Goal: Use online tool/utility: Utilize a website feature to perform a specific function

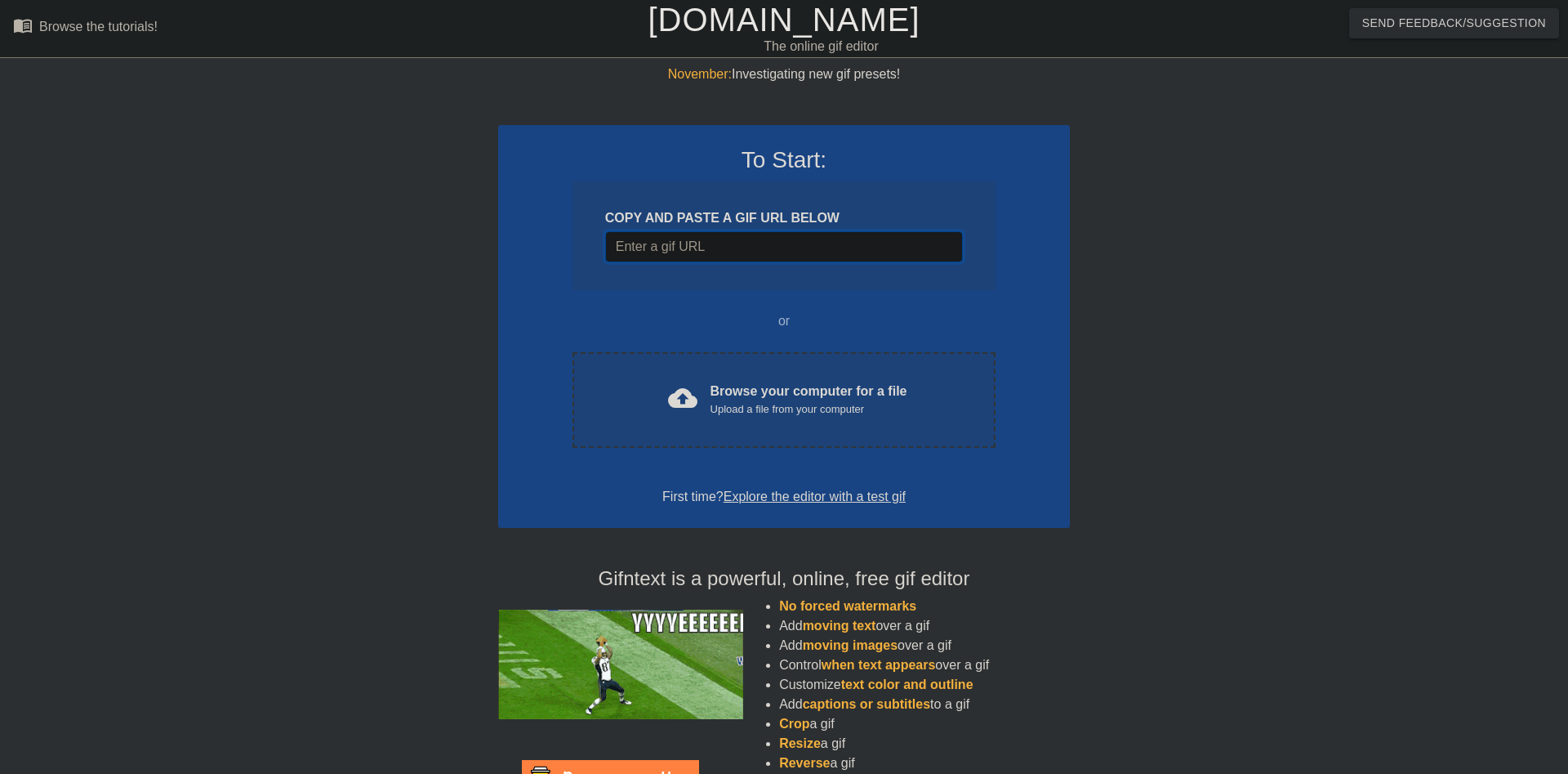
click at [693, 248] on input "Username" at bounding box center [783, 247] width 357 height 31
paste input "[URL][DOMAIN_NAME]"
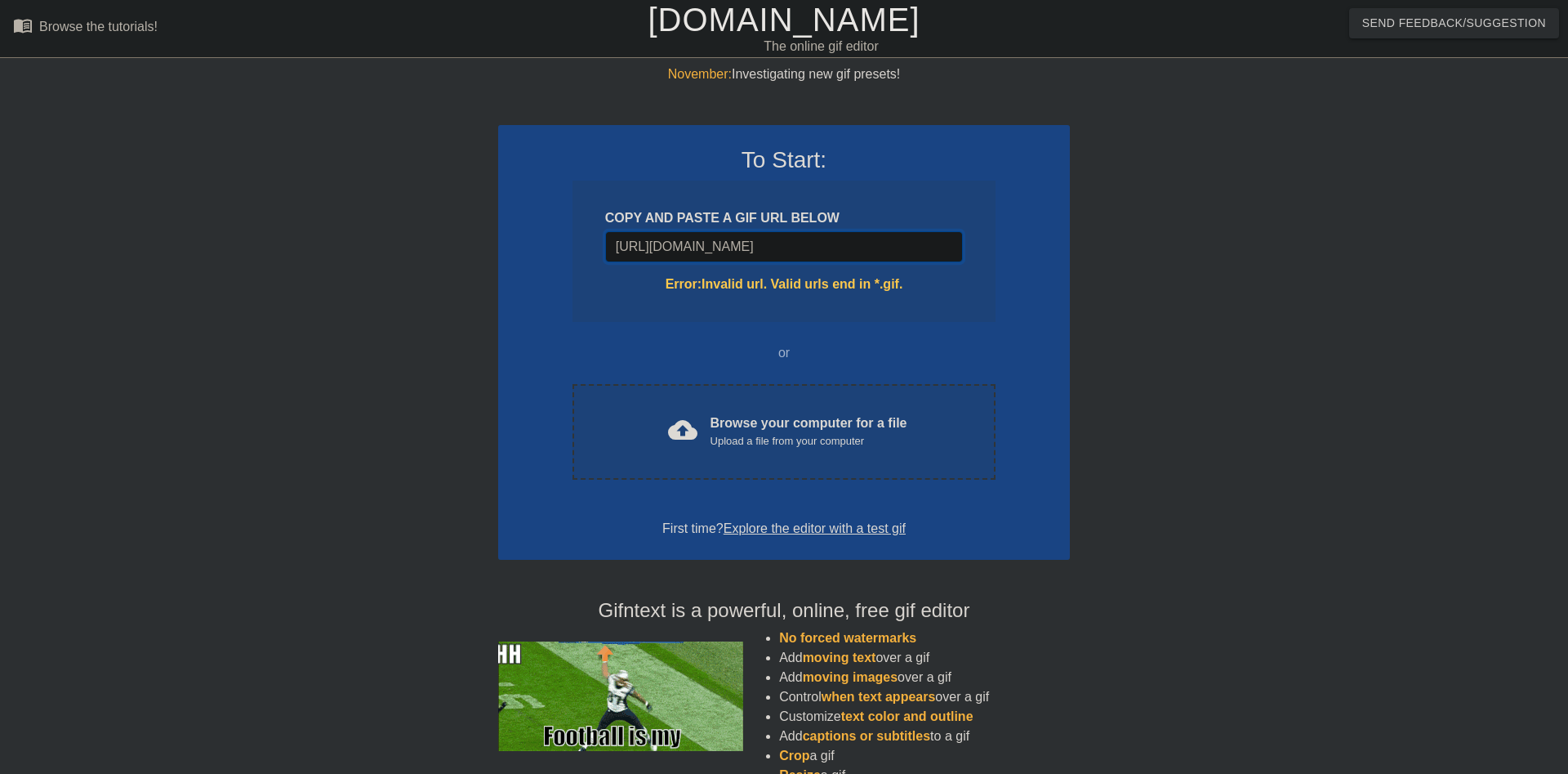
type input "[URL][DOMAIN_NAME]"
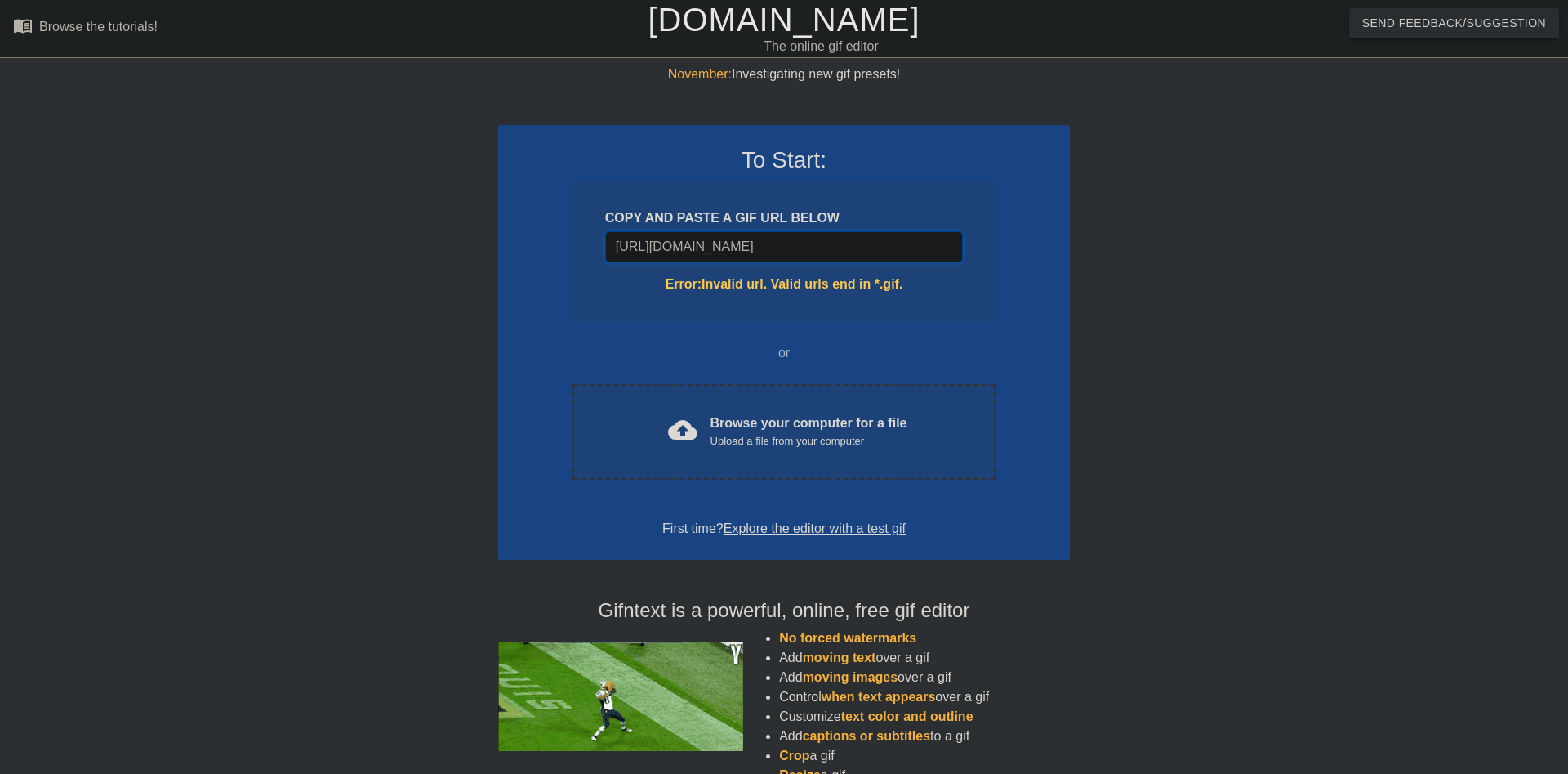
drag, startPoint x: 887, startPoint y: 247, endPoint x: 363, endPoint y: 246, distance: 524.0
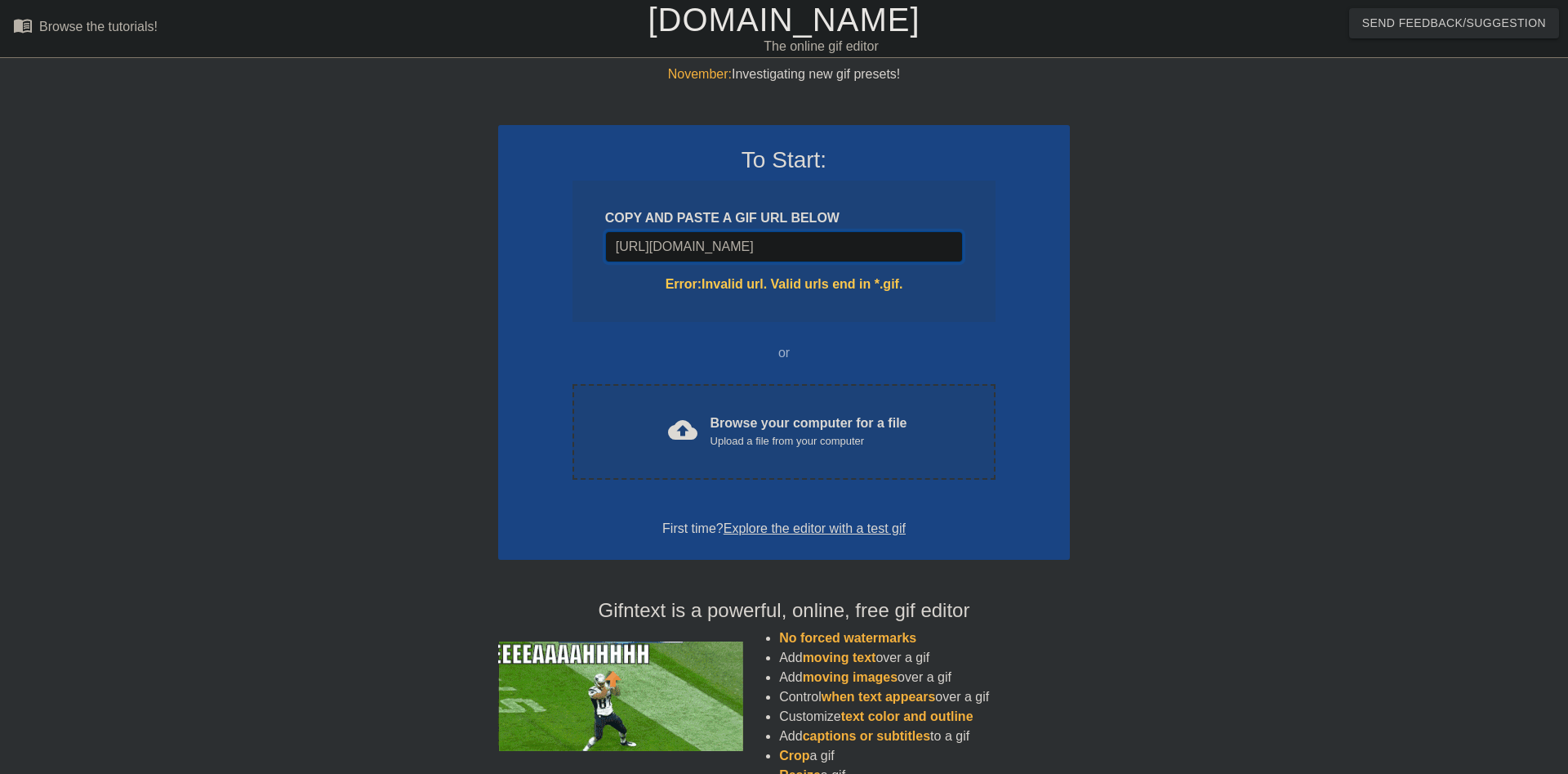
click at [605, 246] on input "[URL][DOMAIN_NAME]" at bounding box center [783, 247] width 357 height 31
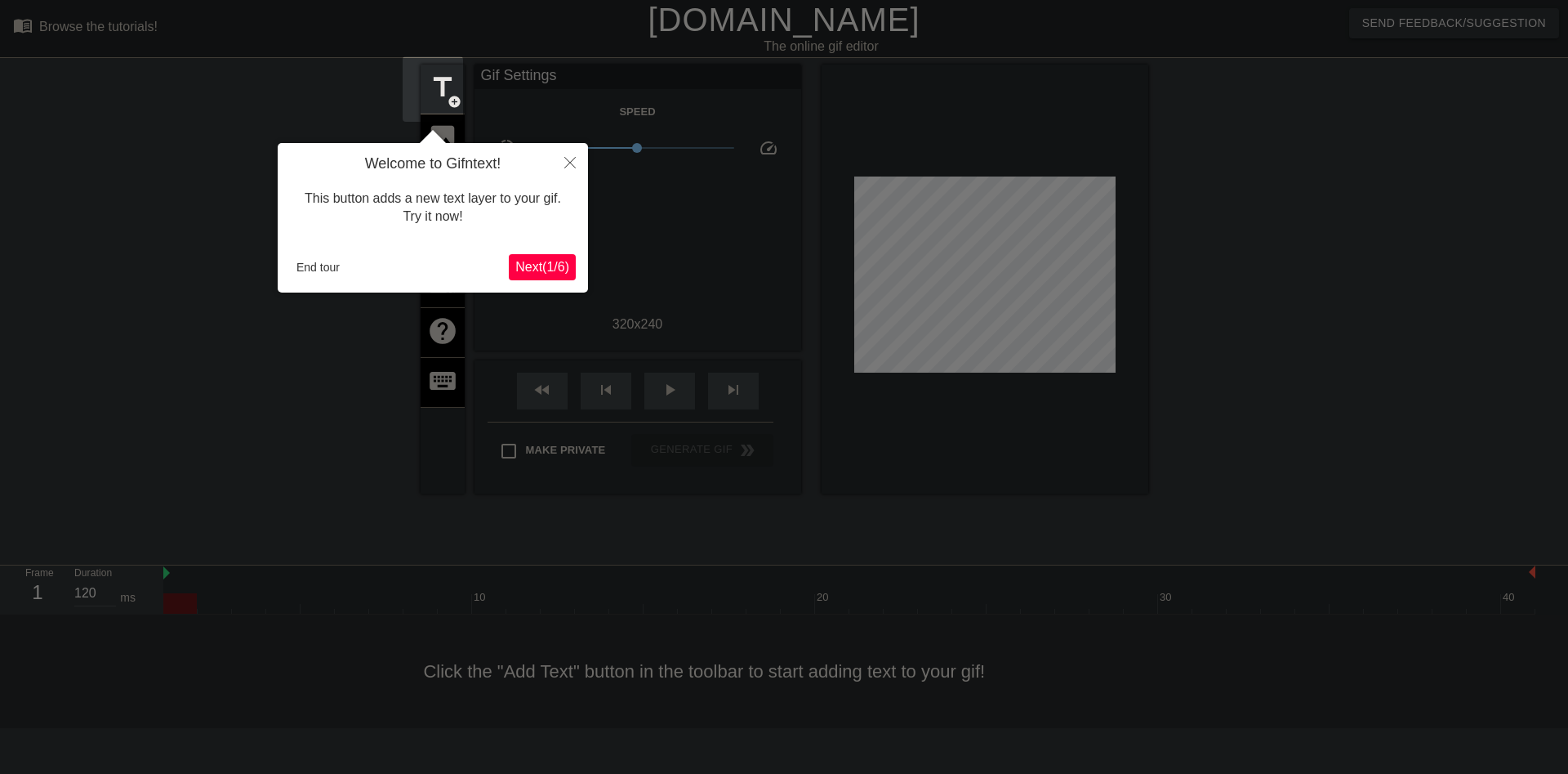
click at [543, 265] on span "Next ( 1 / 6 )" at bounding box center [542, 267] width 54 height 14
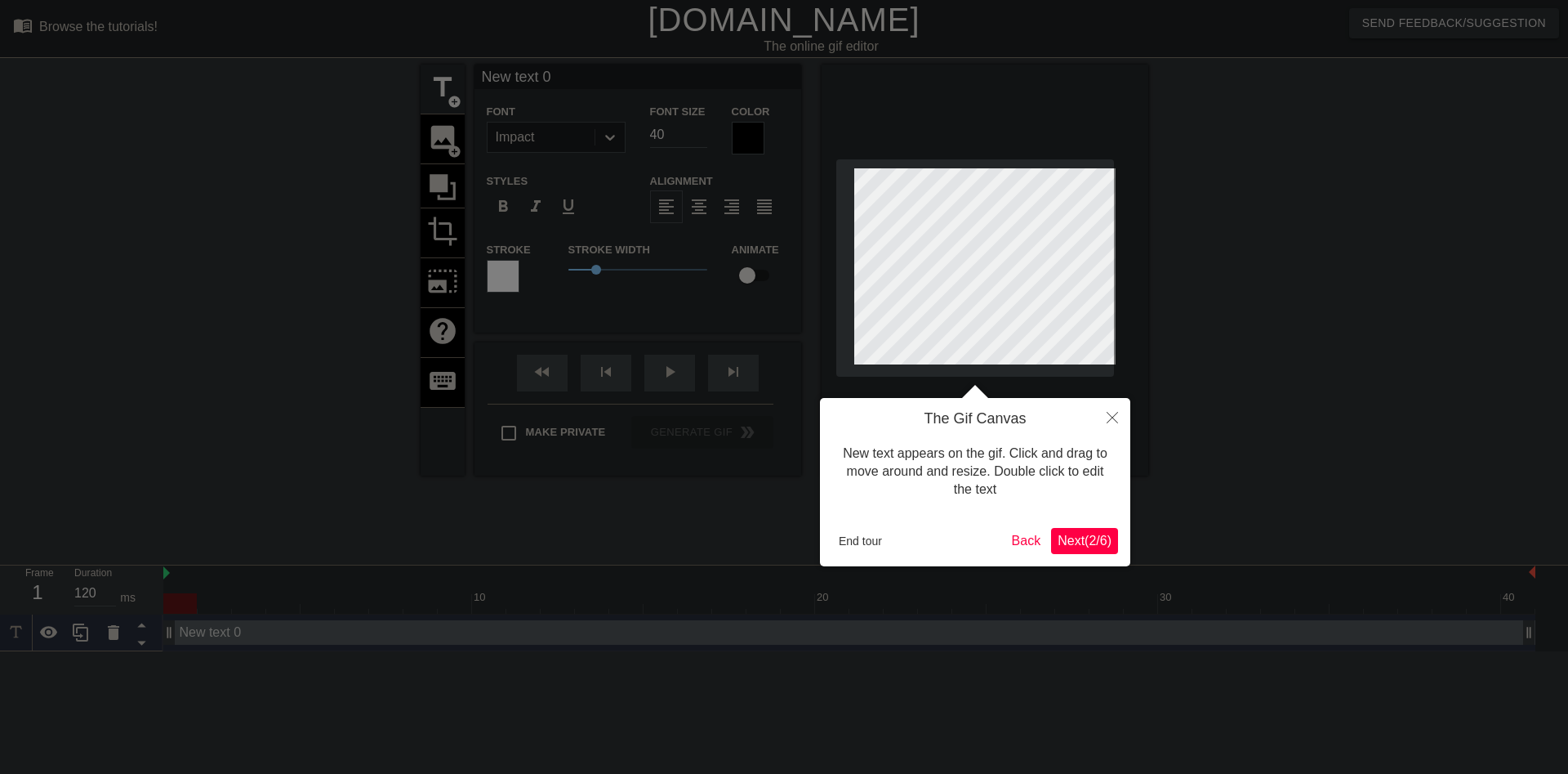
click at [1089, 539] on span "Next ( 2 / 6 )" at bounding box center [1085, 541] width 54 height 14
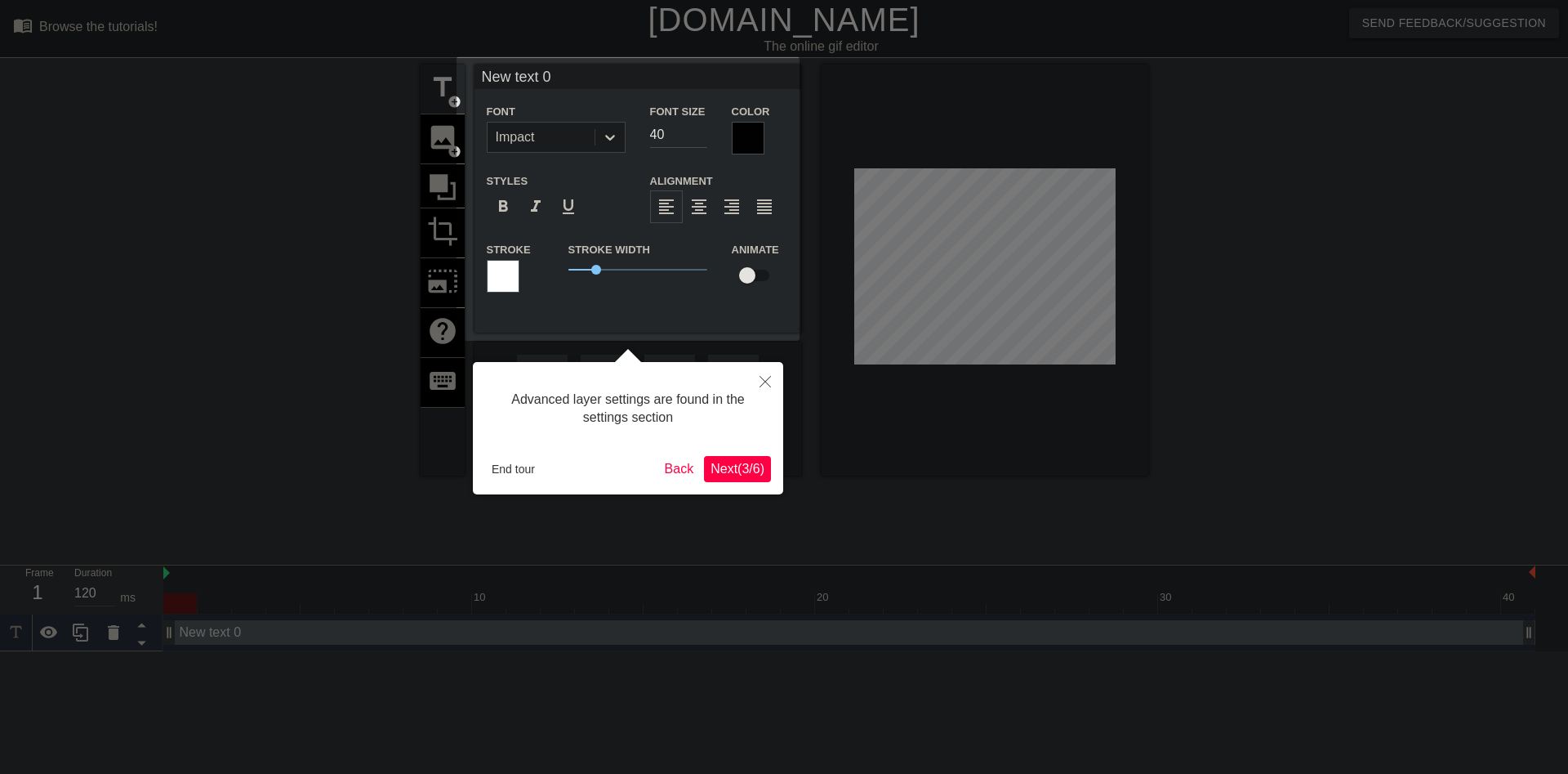
click at [722, 475] on span "Next ( 3 / 6 )" at bounding box center [738, 469] width 54 height 14
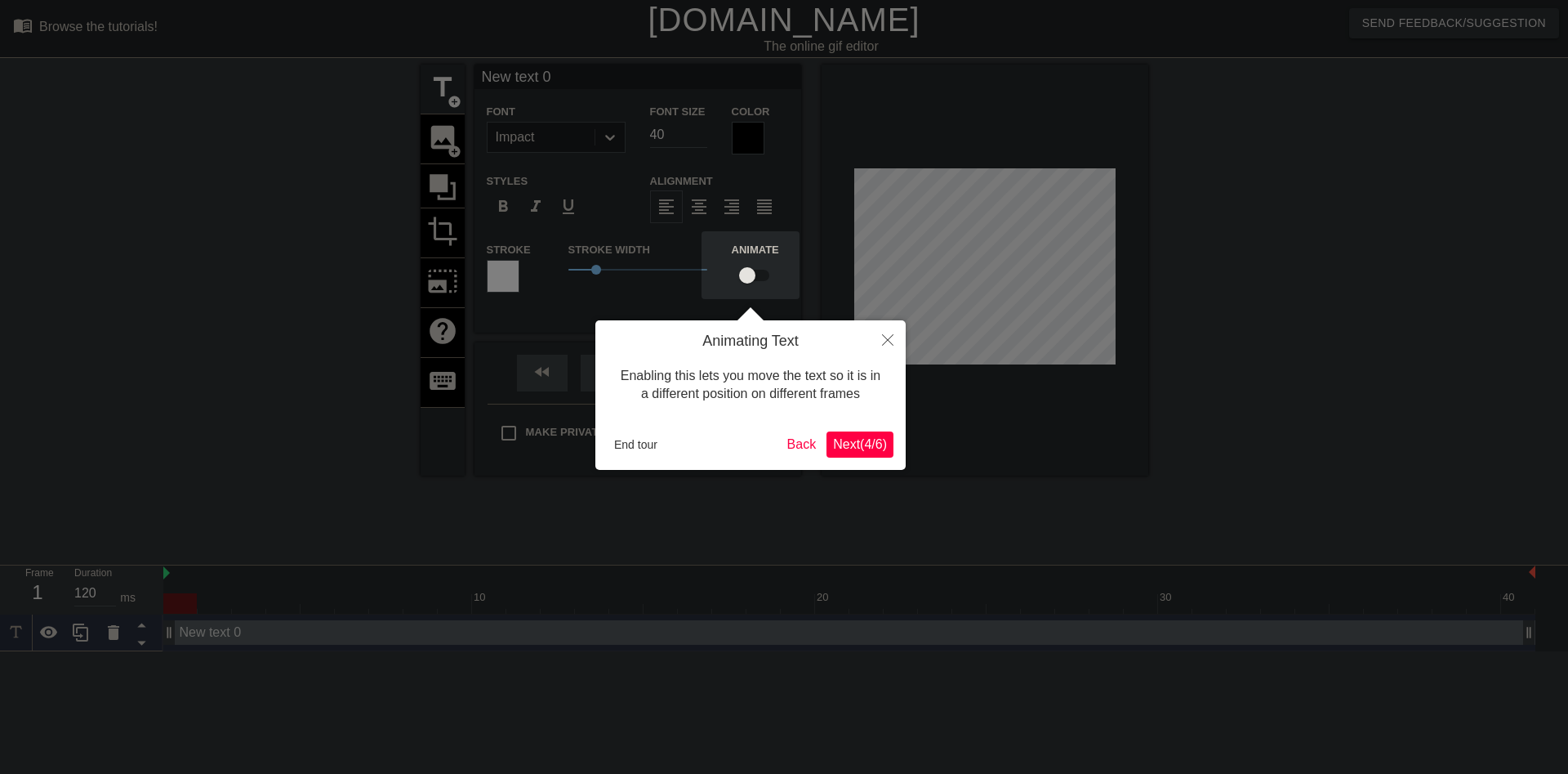
click at [859, 446] on span "Next ( 4 / 6 )" at bounding box center [860, 444] width 54 height 14
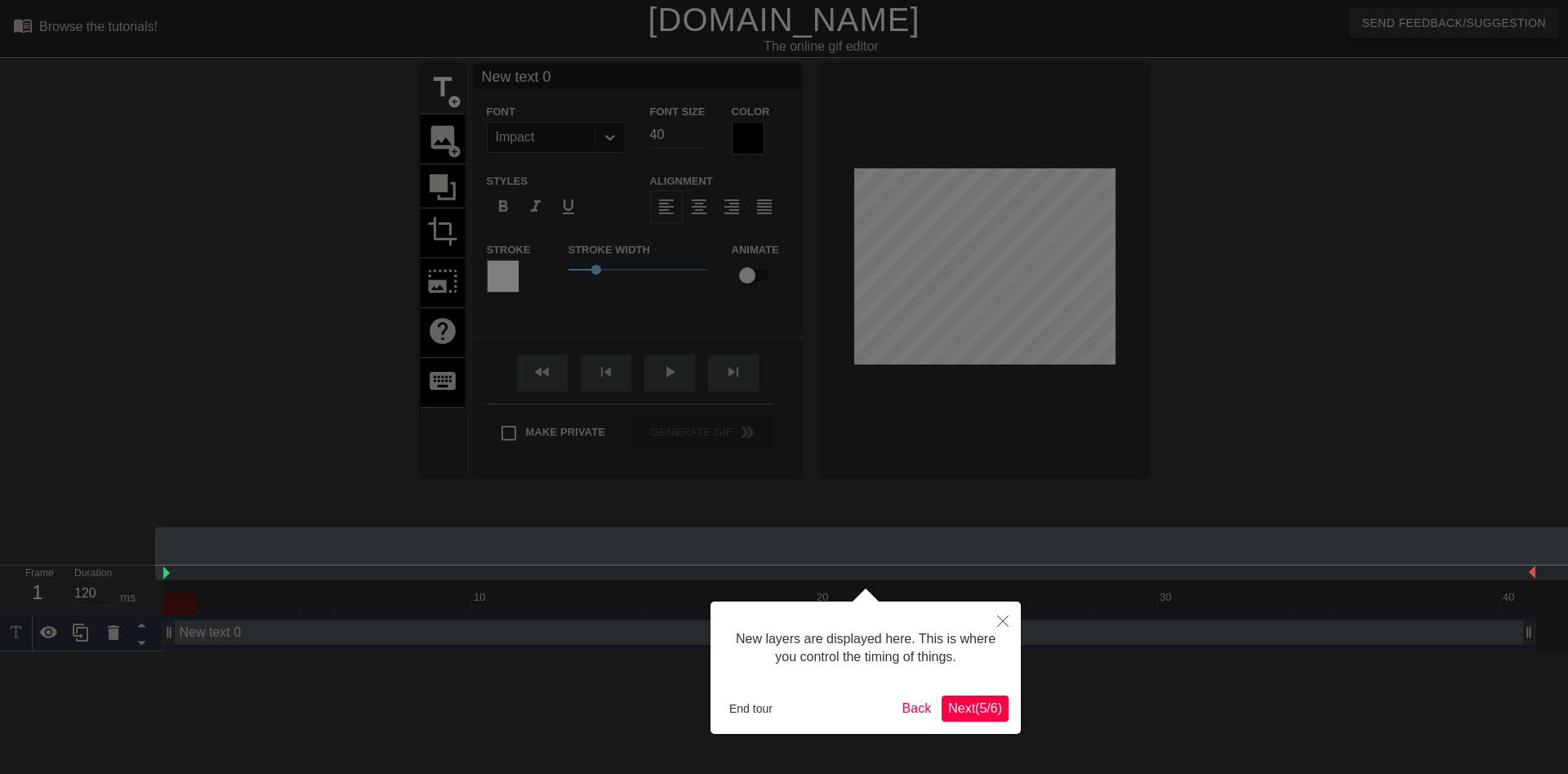
click at [964, 710] on span "Next ( 5 / 6 )" at bounding box center [975, 708] width 54 height 14
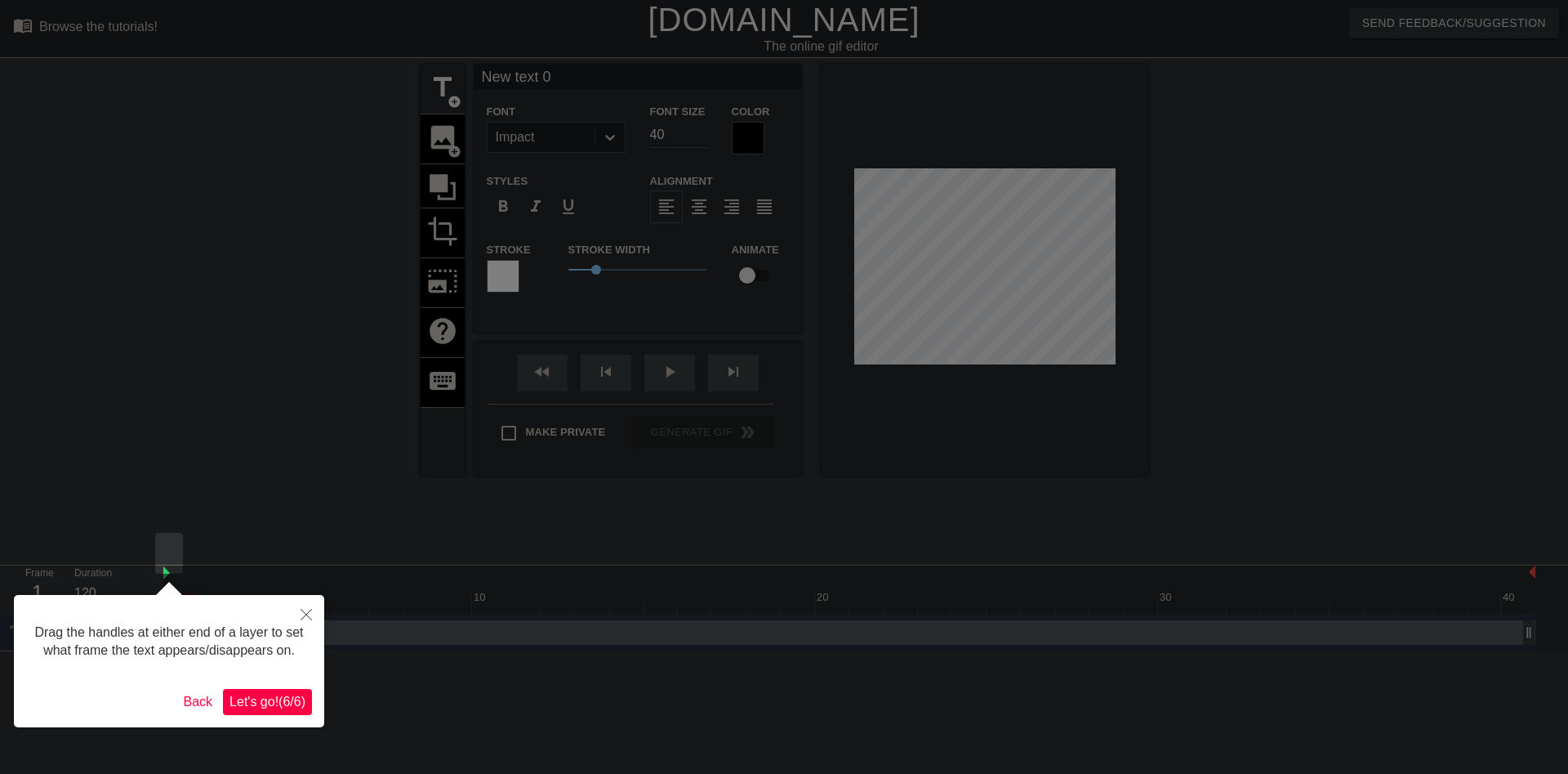
click at [251, 705] on span "Let's go! ( 6 / 6 )" at bounding box center [267, 701] width 76 height 14
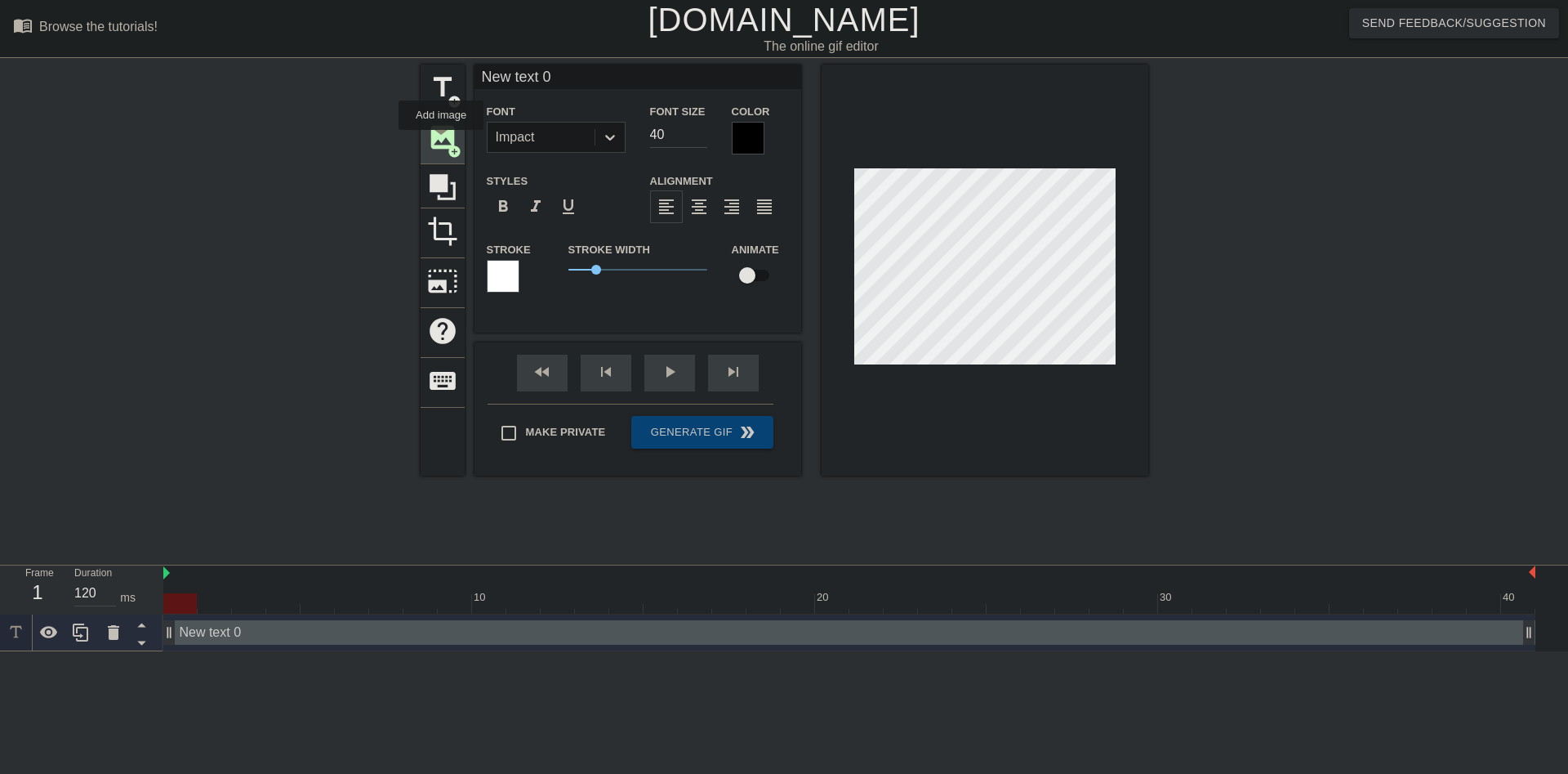
click at [441, 141] on span "image" at bounding box center [443, 137] width 31 height 31
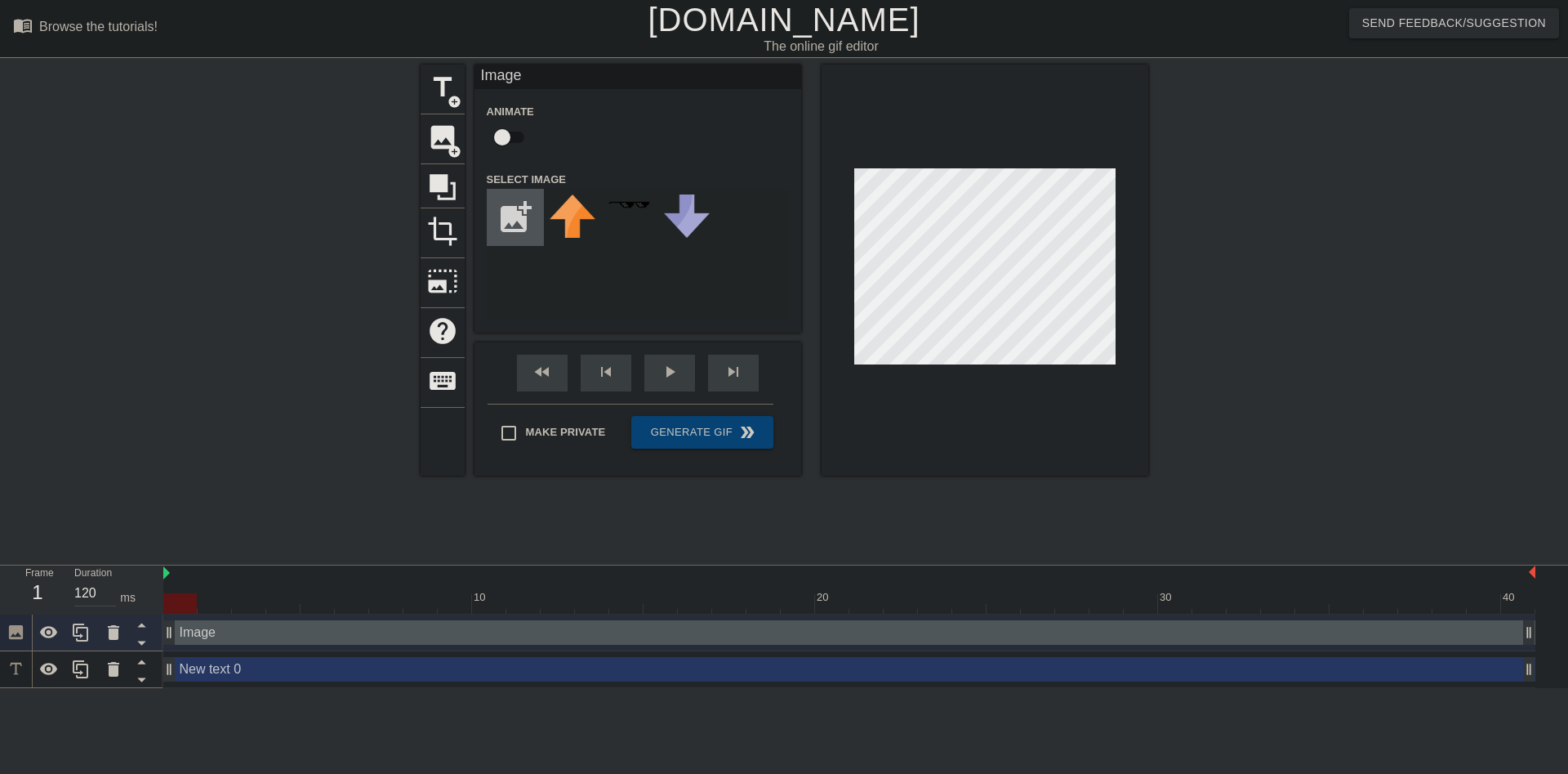
click at [492, 215] on input "file" at bounding box center [515, 217] width 56 height 56
type input "C:\fakepath\0103ff39ac4cf8b7bc45d0703f4cd7fd.jpg"
click at [563, 227] on img at bounding box center [573, 229] width 46 height 68
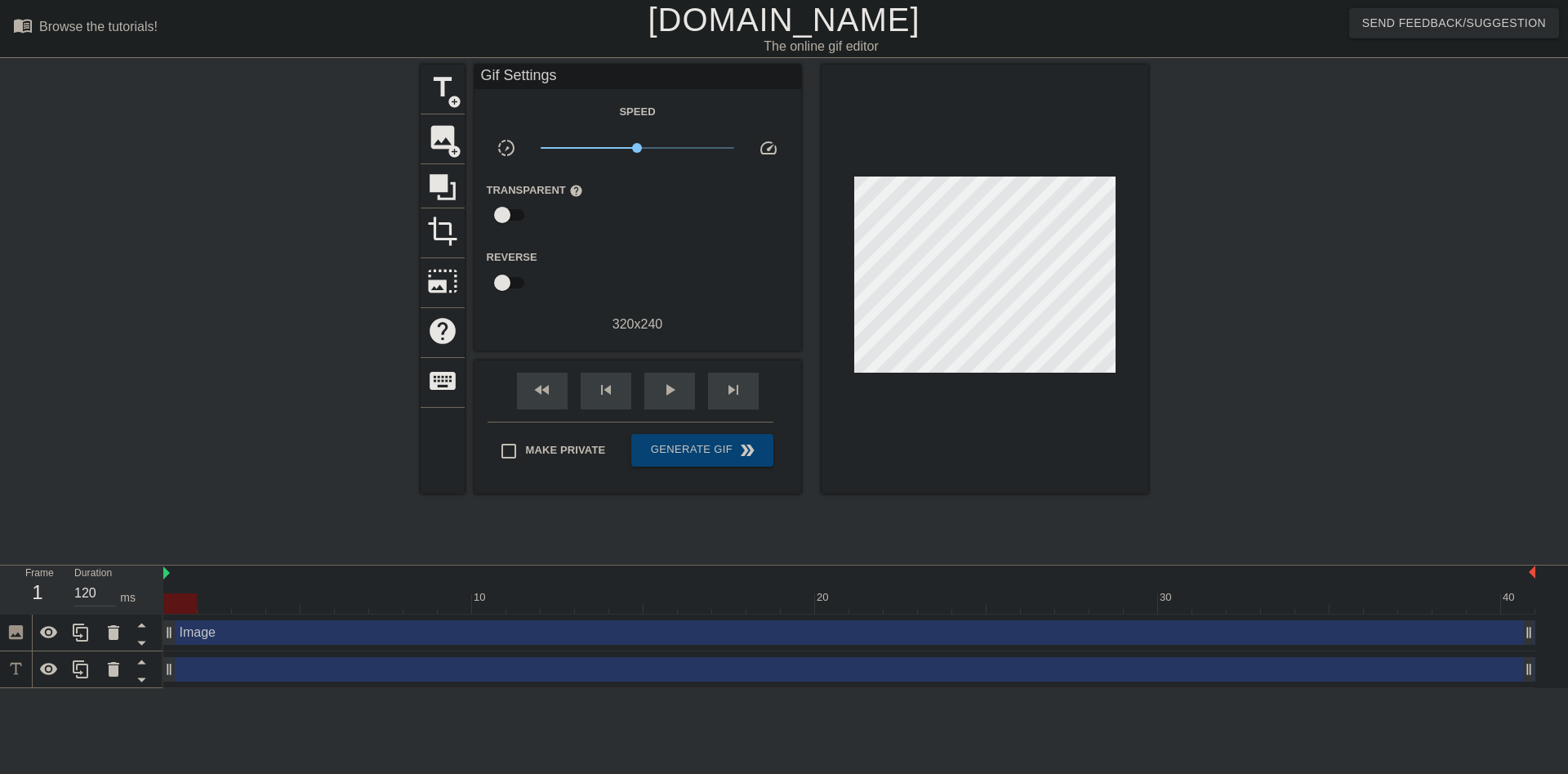
click at [1250, 263] on div "title add_circle image add_circle crop photo_size_select_large help keyboard Gi…" at bounding box center [784, 309] width 1568 height 490
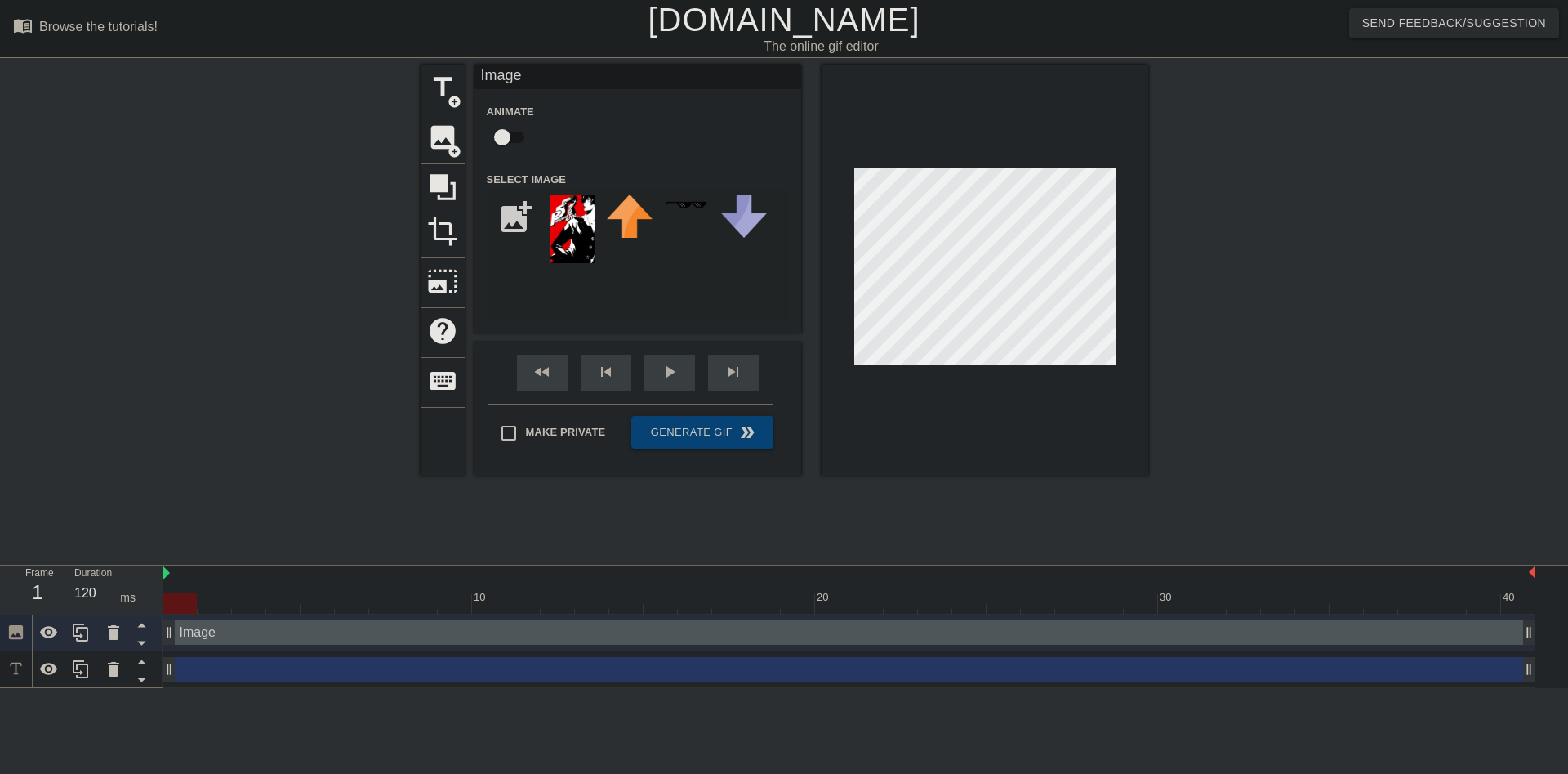
click at [215, 620] on div "Image drag_handle drag_handle" at bounding box center [848, 633] width 1372 height 25
drag, startPoint x: 180, startPoint y: 517, endPoint x: 101, endPoint y: 539, distance: 82.0
click at [101, 565] on div "Frame 1 Duration 120 ms 10 20 30 40 Image drag_handle drag_handle drag_handle d…" at bounding box center [784, 626] width 1568 height 122
click at [187, 593] on div at bounding box center [179, 603] width 33 height 21
drag, startPoint x: 187, startPoint y: 526, endPoint x: 204, endPoint y: 527, distance: 17.0
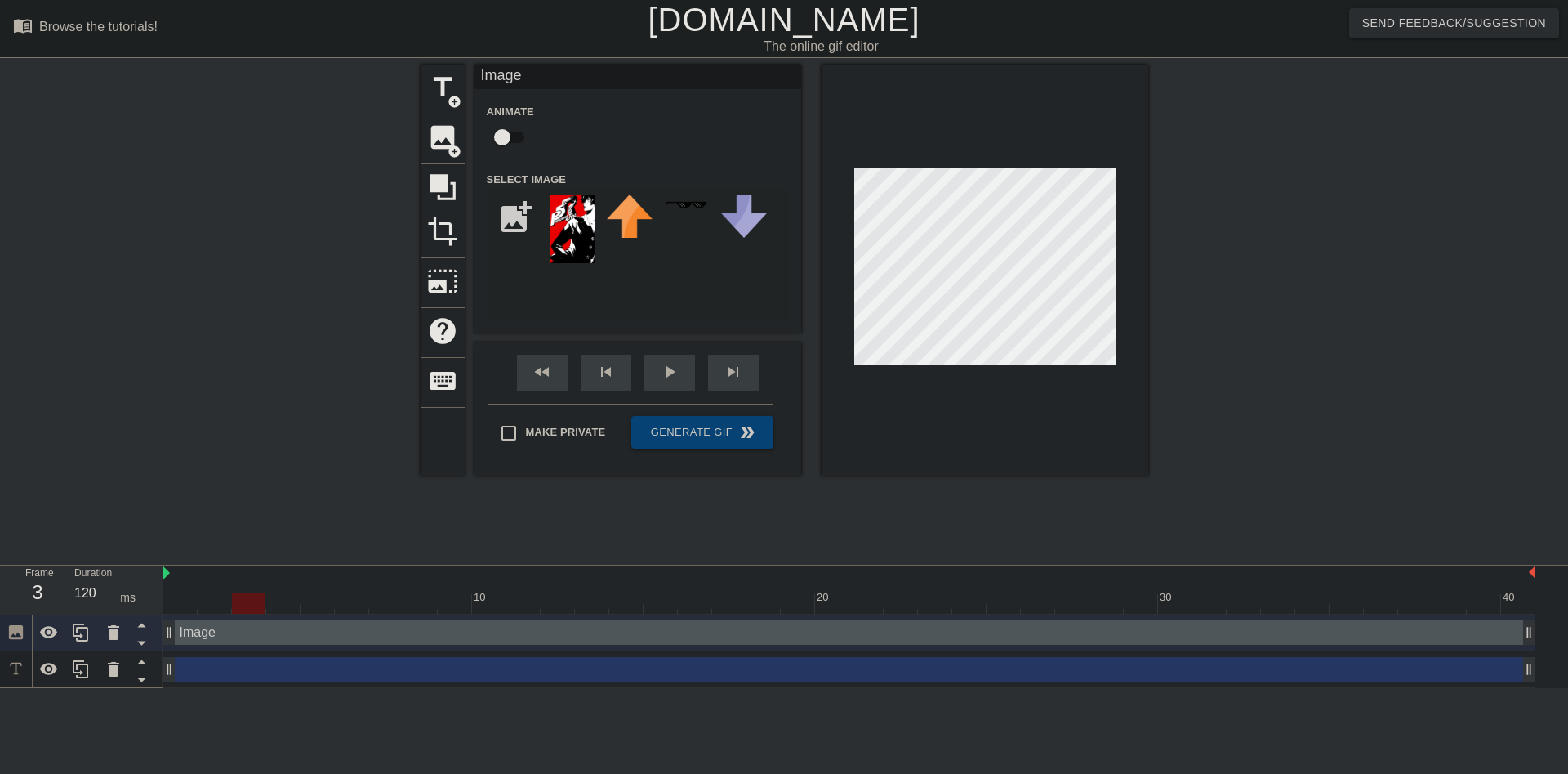
click at [204, 593] on div at bounding box center [848, 603] width 1372 height 21
drag, startPoint x: 250, startPoint y: 528, endPoint x: 277, endPoint y: 525, distance: 27.2
click at [277, 593] on div at bounding box center [283, 603] width 33 height 21
drag, startPoint x: 283, startPoint y: 520, endPoint x: 328, endPoint y: 520, distance: 45.0
click at [328, 593] on div at bounding box center [317, 603] width 33 height 21
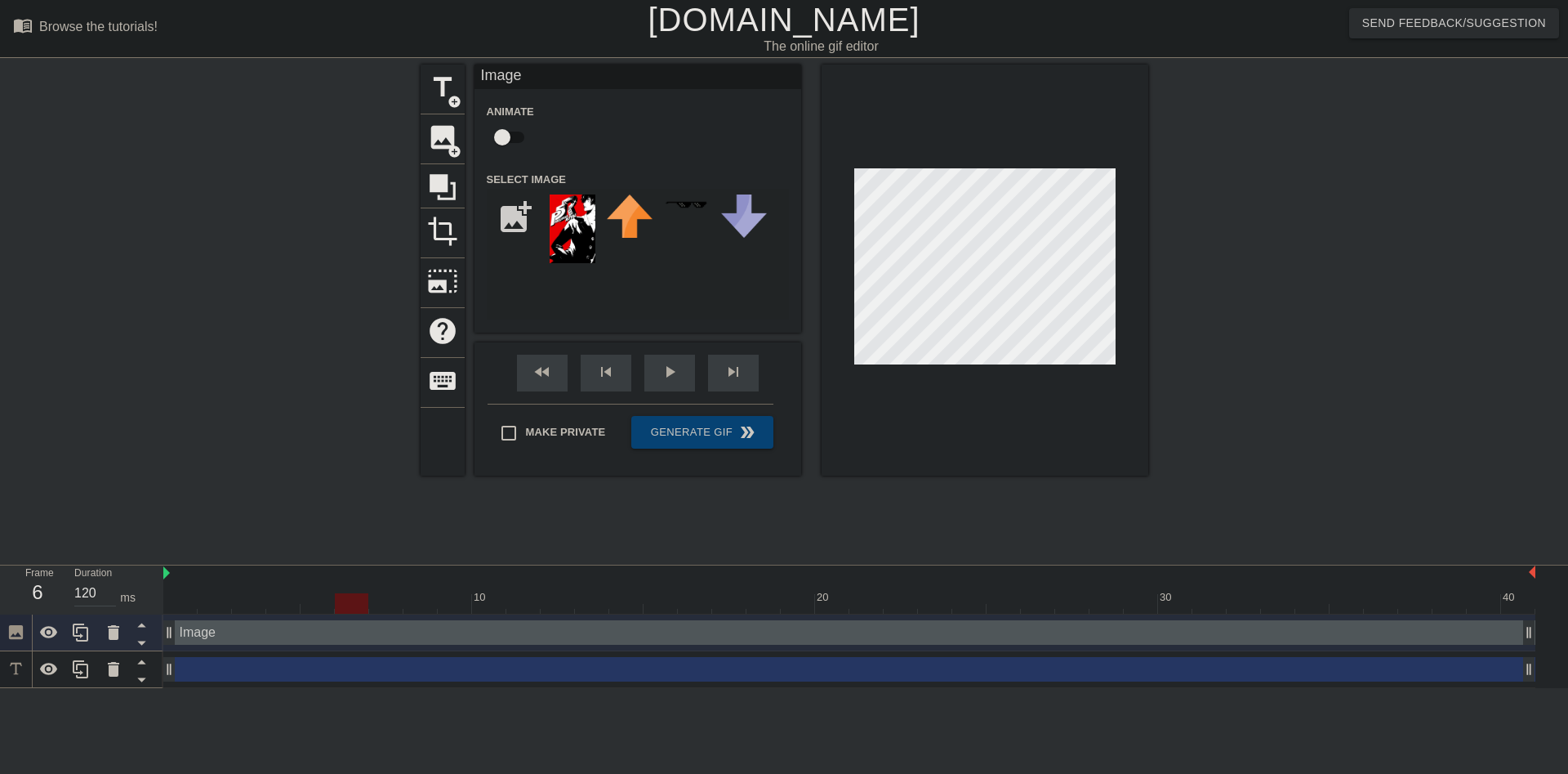
drag, startPoint x: 312, startPoint y: 520, endPoint x: 348, endPoint y: 522, distance: 36.1
click at [348, 593] on div at bounding box center [351, 603] width 33 height 21
drag, startPoint x: 361, startPoint y: 523, endPoint x: 397, endPoint y: 528, distance: 36.3
click at [397, 593] on div at bounding box center [385, 603] width 33 height 21
drag, startPoint x: 382, startPoint y: 519, endPoint x: 416, endPoint y: 521, distance: 34.1
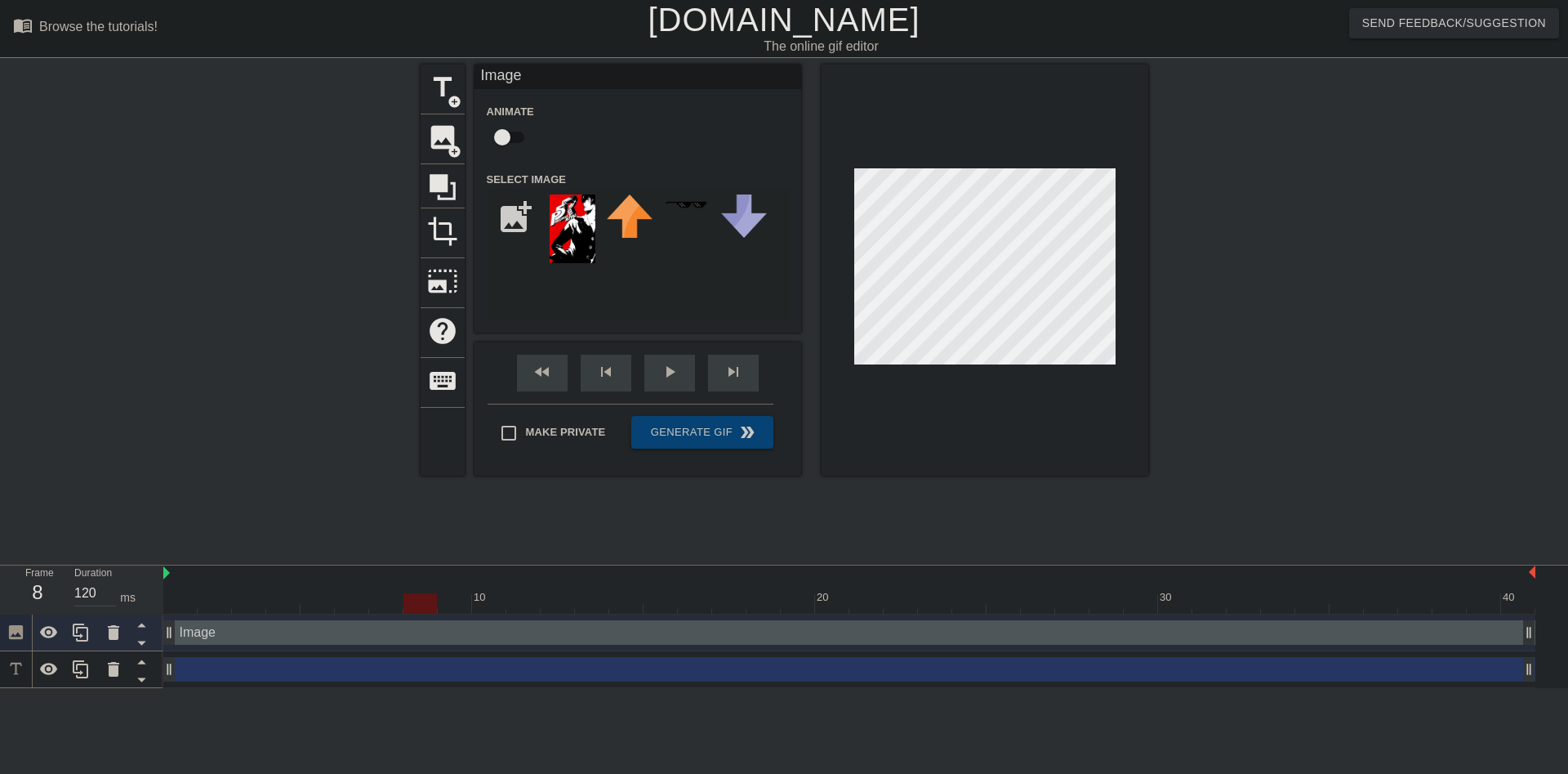
click at [413, 593] on div at bounding box center [420, 603] width 33 height 21
drag, startPoint x: 421, startPoint y: 532, endPoint x: 447, endPoint y: 531, distance: 26.0
click at [447, 593] on div at bounding box center [454, 603] width 33 height 21
drag, startPoint x: 455, startPoint y: 519, endPoint x: 520, endPoint y: 522, distance: 65.1
click at [520, 593] on div at bounding box center [522, 603] width 33 height 21
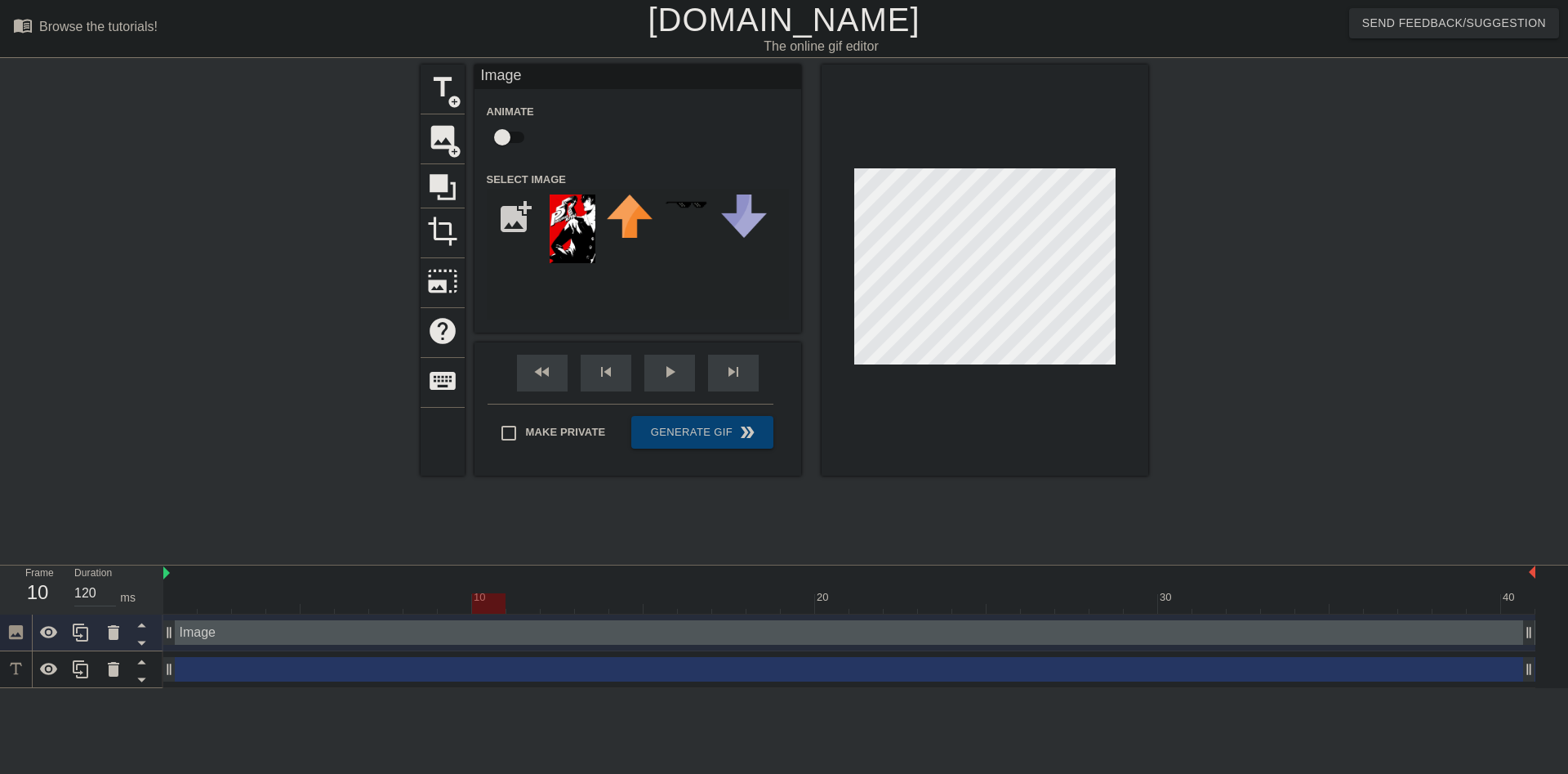
drag, startPoint x: 520, startPoint y: 522, endPoint x: 492, endPoint y: 523, distance: 28.0
click at [492, 593] on div at bounding box center [488, 603] width 33 height 21
drag, startPoint x: 498, startPoint y: 525, endPoint x: 518, endPoint y: 525, distance: 20.0
click at [505, 593] on div at bounding box center [488, 603] width 33 height 21
drag, startPoint x: 522, startPoint y: 522, endPoint x: 553, endPoint y: 522, distance: 31.0
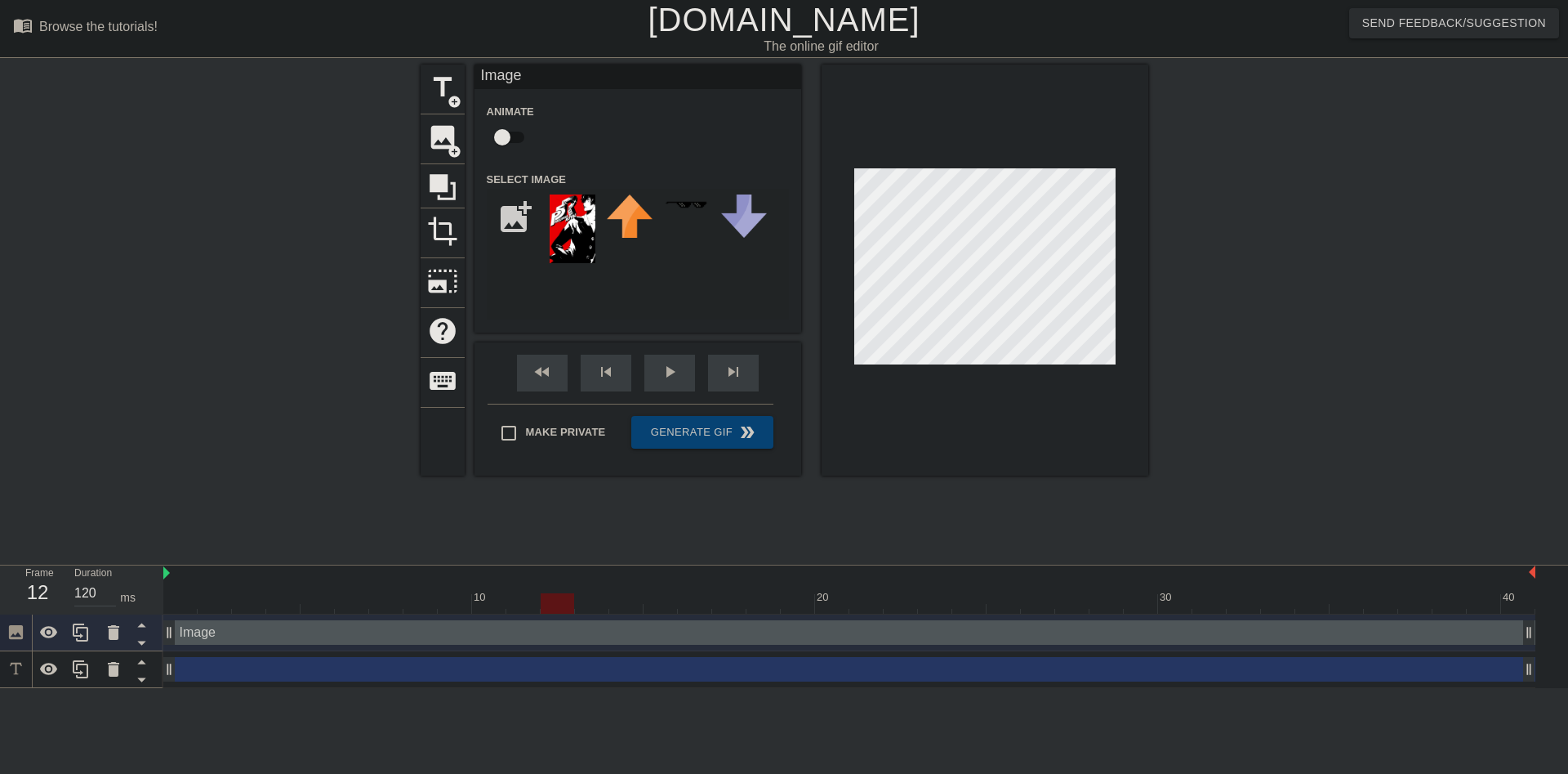
click at [553, 593] on div at bounding box center [556, 603] width 33 height 21
drag, startPoint x: 554, startPoint y: 525, endPoint x: 588, endPoint y: 525, distance: 34.0
click at [588, 593] on div at bounding box center [591, 603] width 33 height 21
drag, startPoint x: 593, startPoint y: 526, endPoint x: 613, endPoint y: 528, distance: 20.1
click at [613, 593] on div at bounding box center [626, 603] width 33 height 21
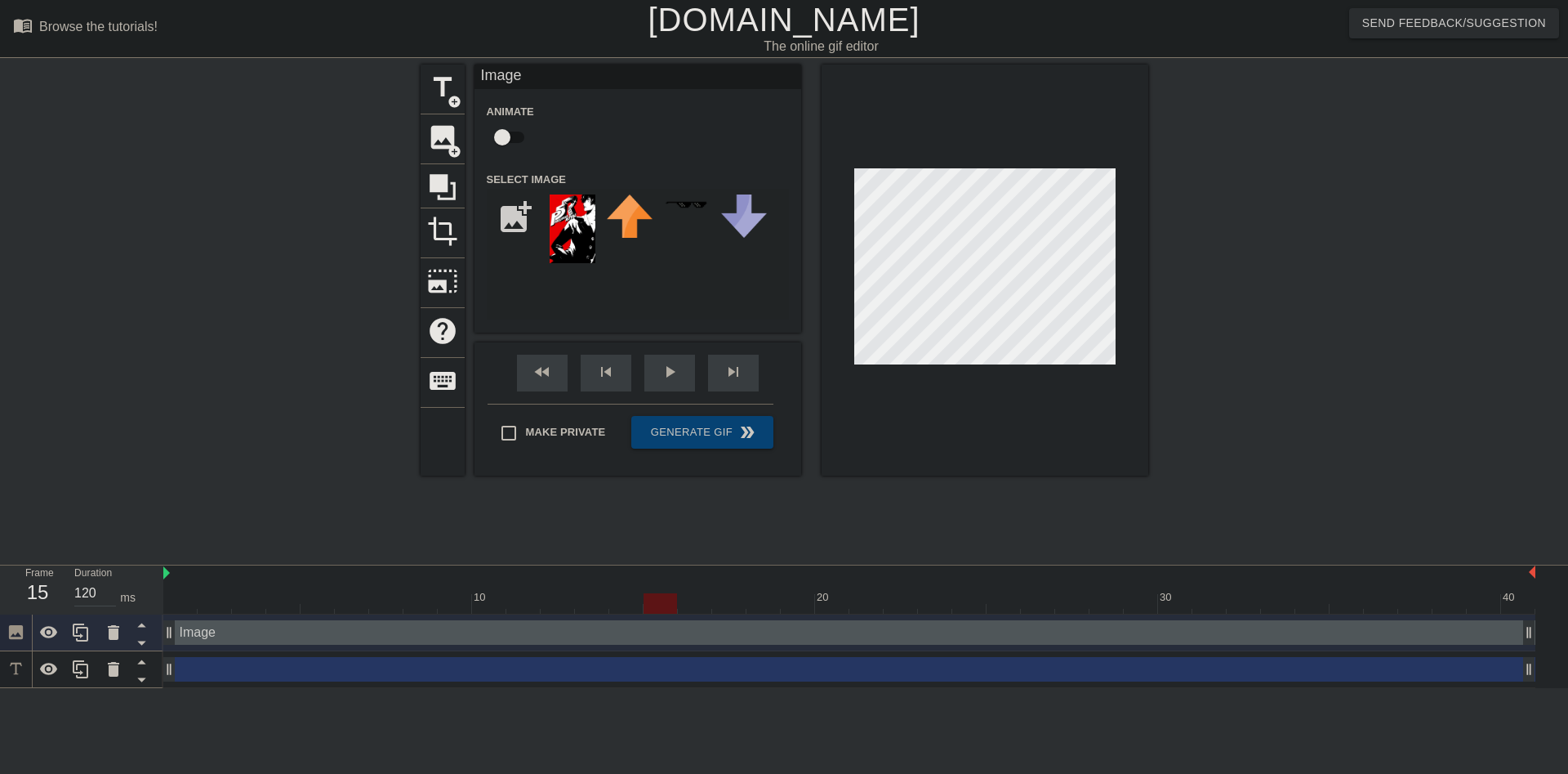
drag, startPoint x: 629, startPoint y: 525, endPoint x: 653, endPoint y: 525, distance: 24.0
click at [653, 593] on div at bounding box center [660, 603] width 33 height 21
drag, startPoint x: 658, startPoint y: 525, endPoint x: 681, endPoint y: 525, distance: 23.0
click at [681, 593] on div at bounding box center [694, 603] width 33 height 21
drag, startPoint x: 690, startPoint y: 524, endPoint x: 719, endPoint y: 524, distance: 29.0
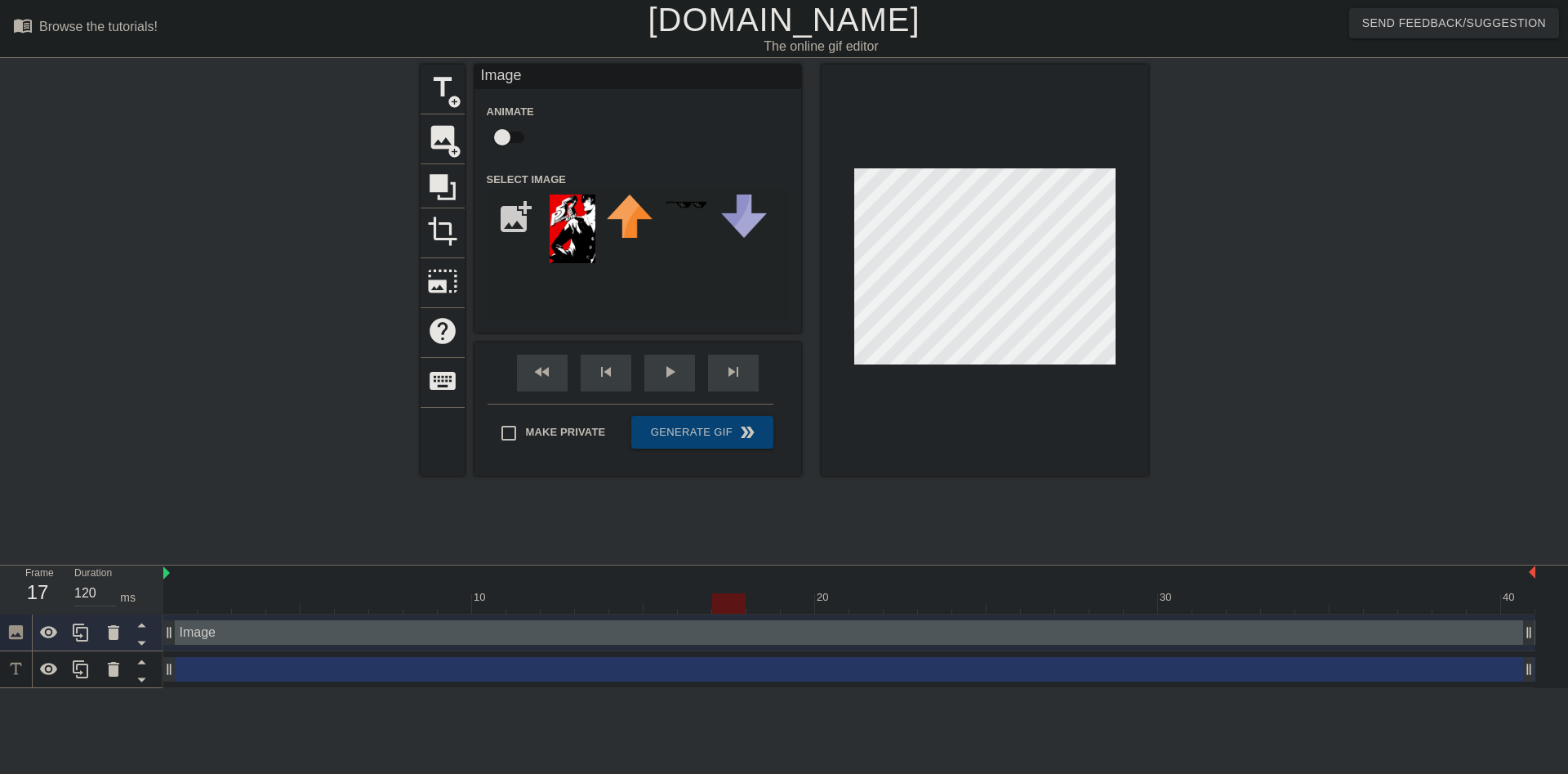
click at [719, 593] on div at bounding box center [728, 603] width 33 height 21
drag, startPoint x: 716, startPoint y: 528, endPoint x: 746, endPoint y: 531, distance: 30.1
click at [746, 593] on div at bounding box center [728, 603] width 33 height 21
drag, startPoint x: 770, startPoint y: 521, endPoint x: 788, endPoint y: 524, distance: 18.2
click at [788, 593] on div at bounding box center [797, 603] width 33 height 21
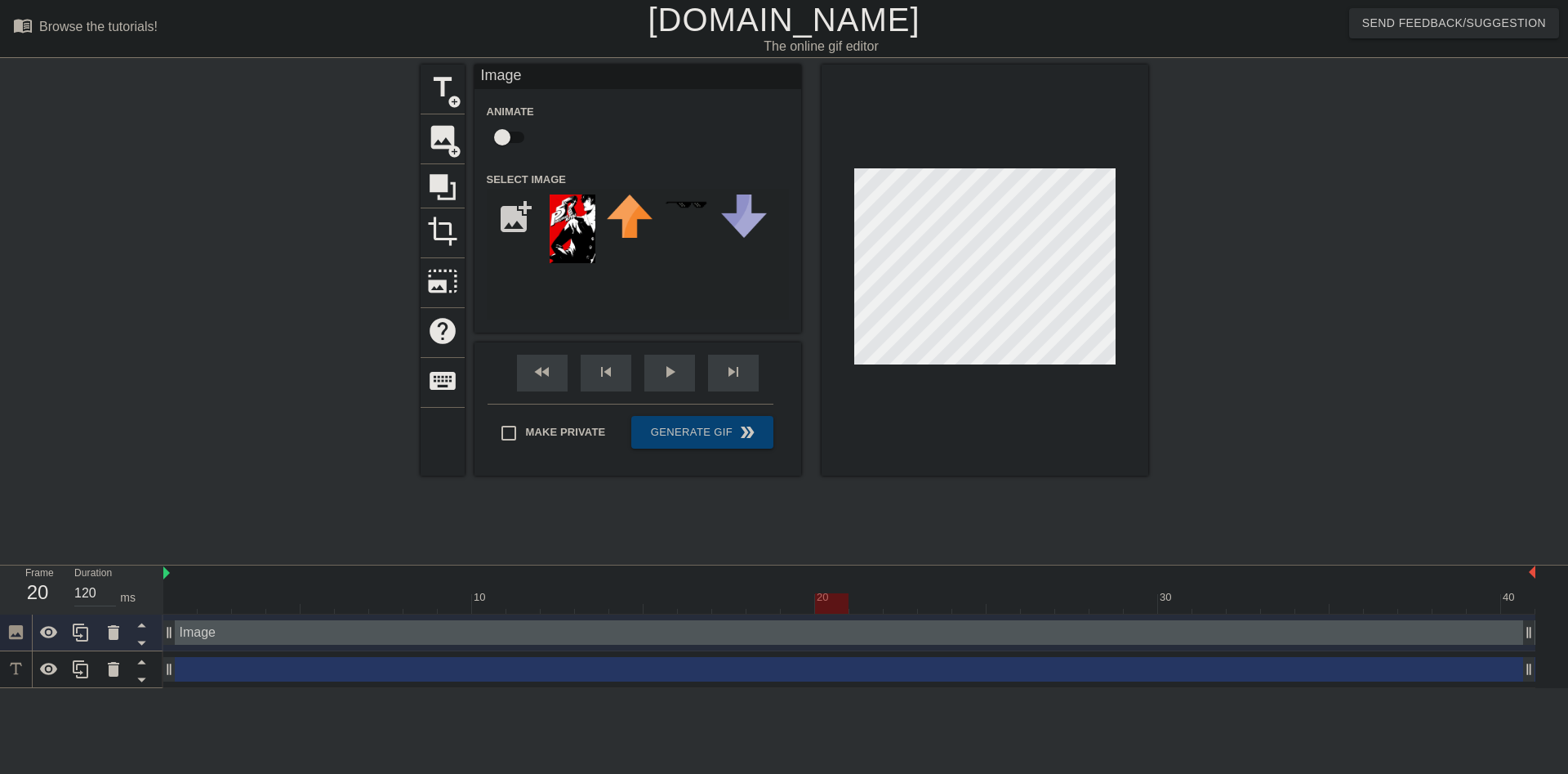
drag, startPoint x: 799, startPoint y: 527, endPoint x: 826, endPoint y: 528, distance: 27.0
click at [826, 593] on div at bounding box center [831, 603] width 33 height 21
drag, startPoint x: 832, startPoint y: 528, endPoint x: 865, endPoint y: 528, distance: 33.0
click at [865, 593] on div at bounding box center [866, 603] width 33 height 21
drag, startPoint x: 875, startPoint y: 518, endPoint x: 892, endPoint y: 521, distance: 17.3
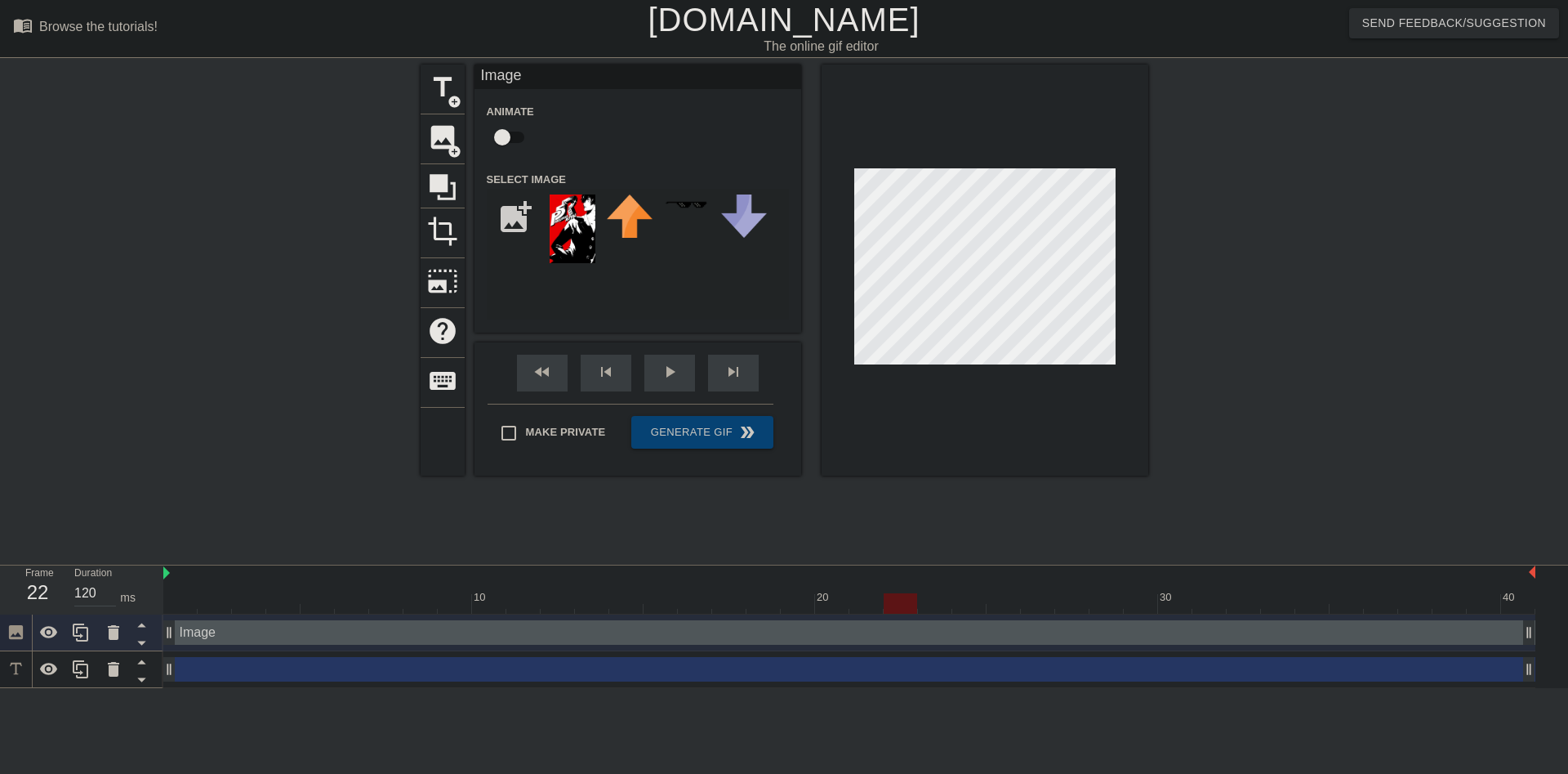
click at [892, 593] on div at bounding box center [848, 603] width 1372 height 21
drag, startPoint x: 928, startPoint y: 517, endPoint x: 958, endPoint y: 522, distance: 30.4
click at [958, 593] on div at bounding box center [969, 603] width 33 height 21
drag, startPoint x: 965, startPoint y: 523, endPoint x: 991, endPoint y: 527, distance: 26.3
click at [991, 593] on div at bounding box center [1003, 603] width 33 height 21
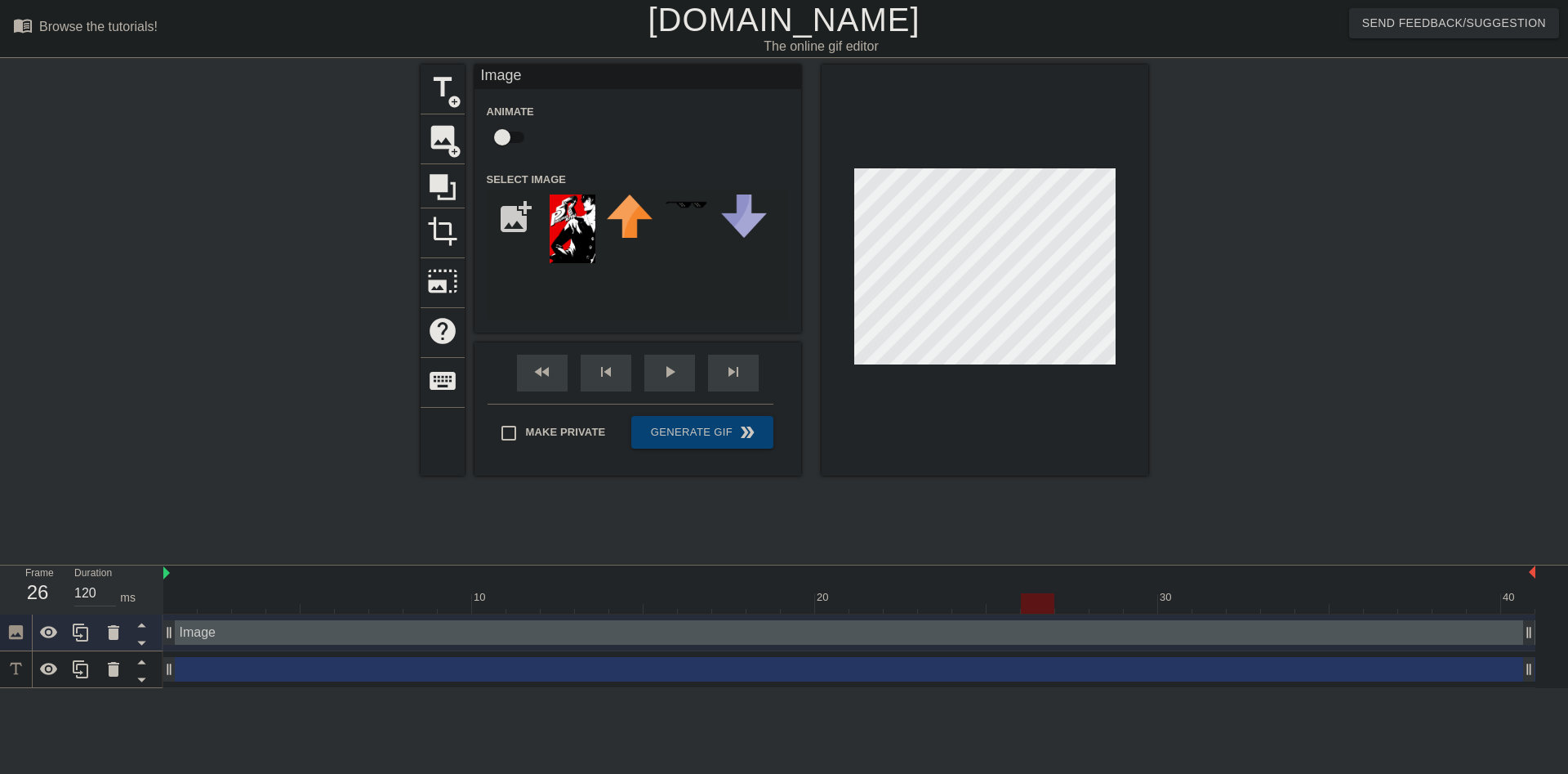
drag, startPoint x: 1008, startPoint y: 525, endPoint x: 1028, endPoint y: 526, distance: 20.0
click at [1028, 593] on div at bounding box center [1037, 603] width 33 height 21
drag, startPoint x: 1036, startPoint y: 524, endPoint x: 1068, endPoint y: 530, distance: 32.6
click at [1068, 593] on div at bounding box center [1071, 603] width 33 height 21
drag, startPoint x: 1073, startPoint y: 526, endPoint x: 1100, endPoint y: 526, distance: 27.0
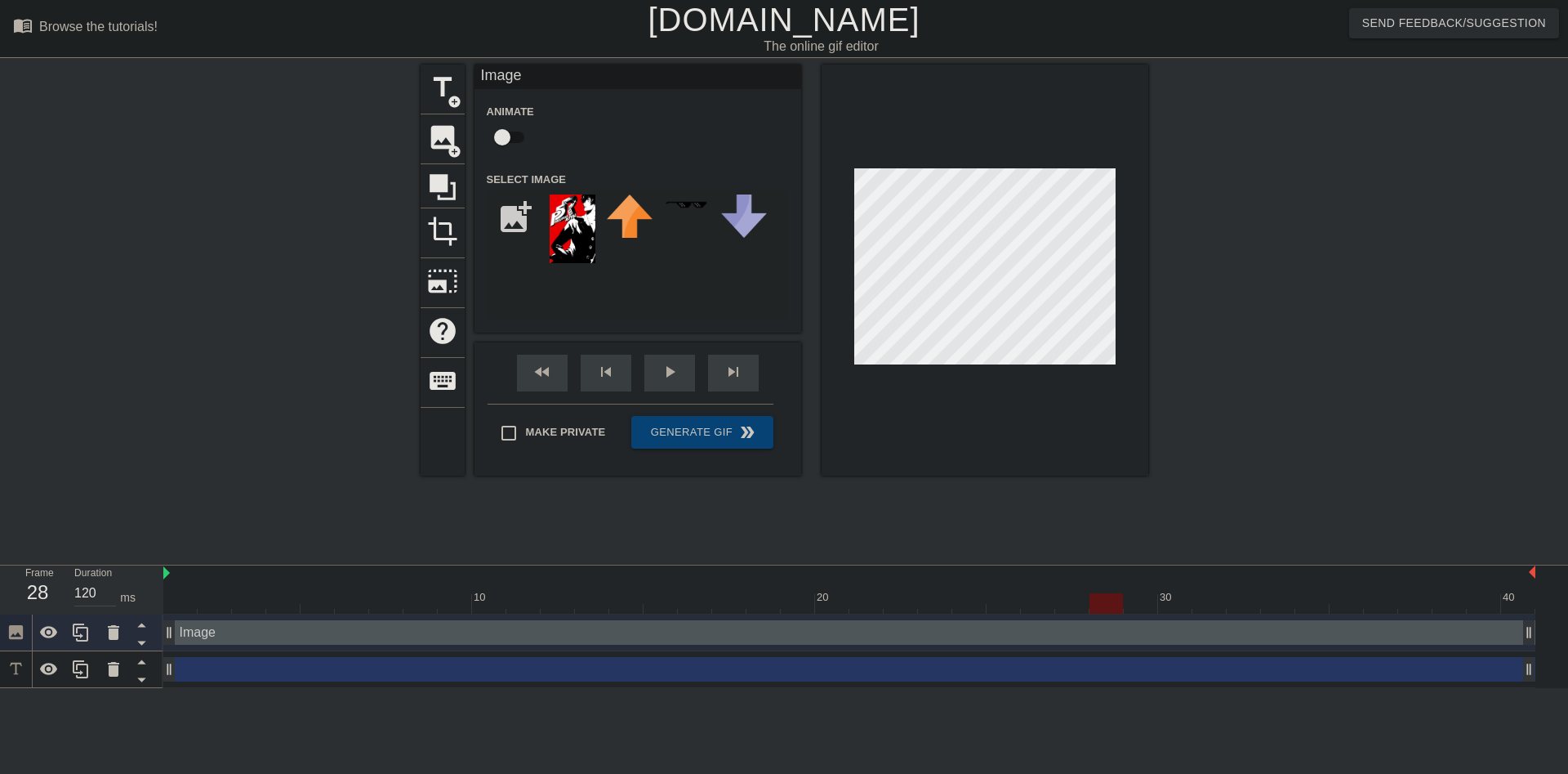
click at [1100, 593] on div at bounding box center [1105, 603] width 33 height 21
drag, startPoint x: 1100, startPoint y: 526, endPoint x: 1123, endPoint y: 528, distance: 23.1
click at [1123, 593] on div at bounding box center [1140, 603] width 33 height 21
drag, startPoint x: 1140, startPoint y: 522, endPoint x: 1164, endPoint y: 528, distance: 24.7
click at [1164, 593] on div at bounding box center [1175, 603] width 33 height 21
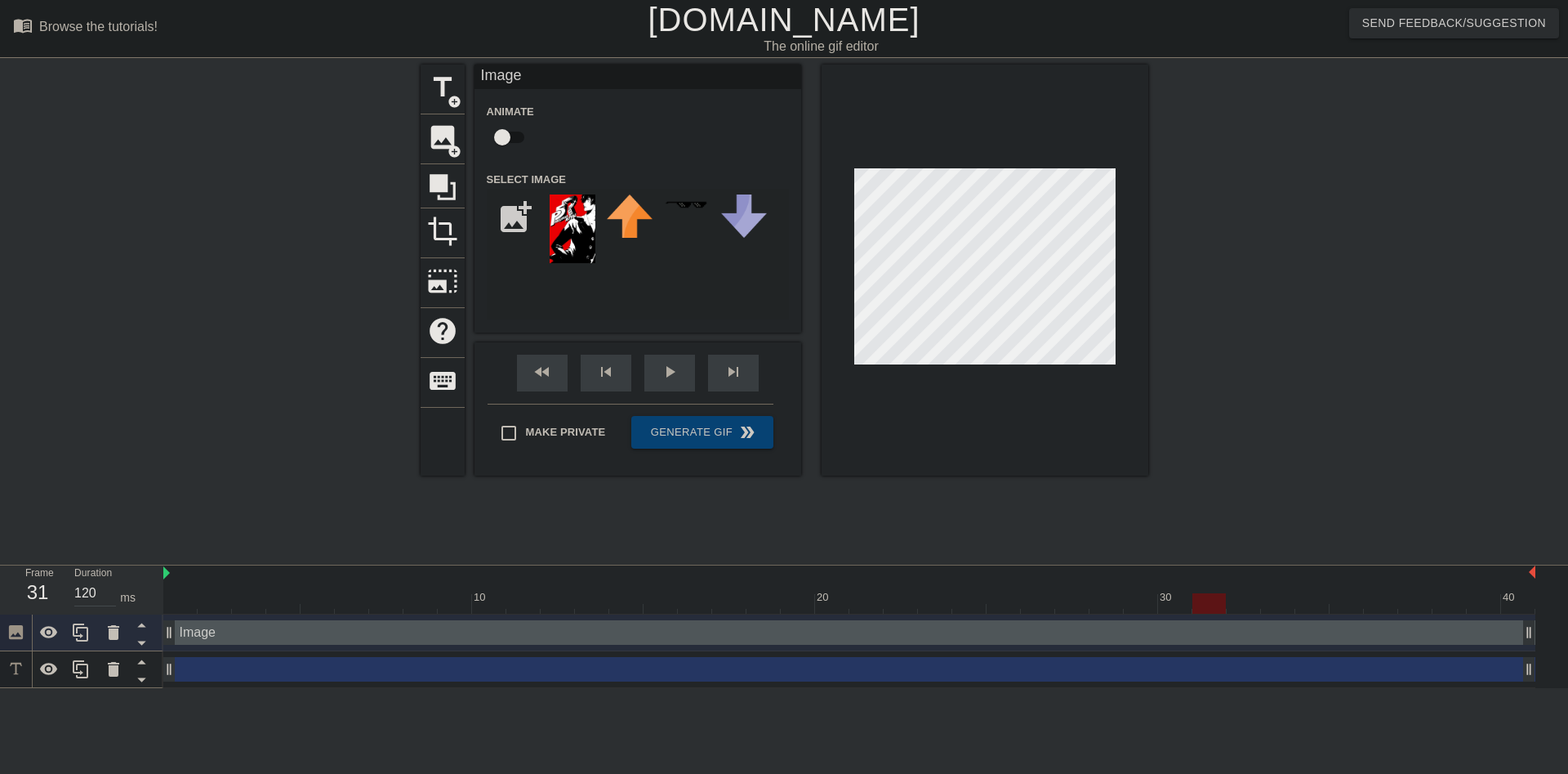
drag, startPoint x: 1181, startPoint y: 520, endPoint x: 1206, endPoint y: 528, distance: 26.2
click at [1206, 593] on div at bounding box center [1209, 603] width 33 height 21
drag, startPoint x: 1210, startPoint y: 525, endPoint x: 1238, endPoint y: 528, distance: 28.2
click at [1238, 593] on div at bounding box center [1243, 603] width 33 height 21
drag, startPoint x: 1249, startPoint y: 525, endPoint x: 1274, endPoint y: 527, distance: 25.1
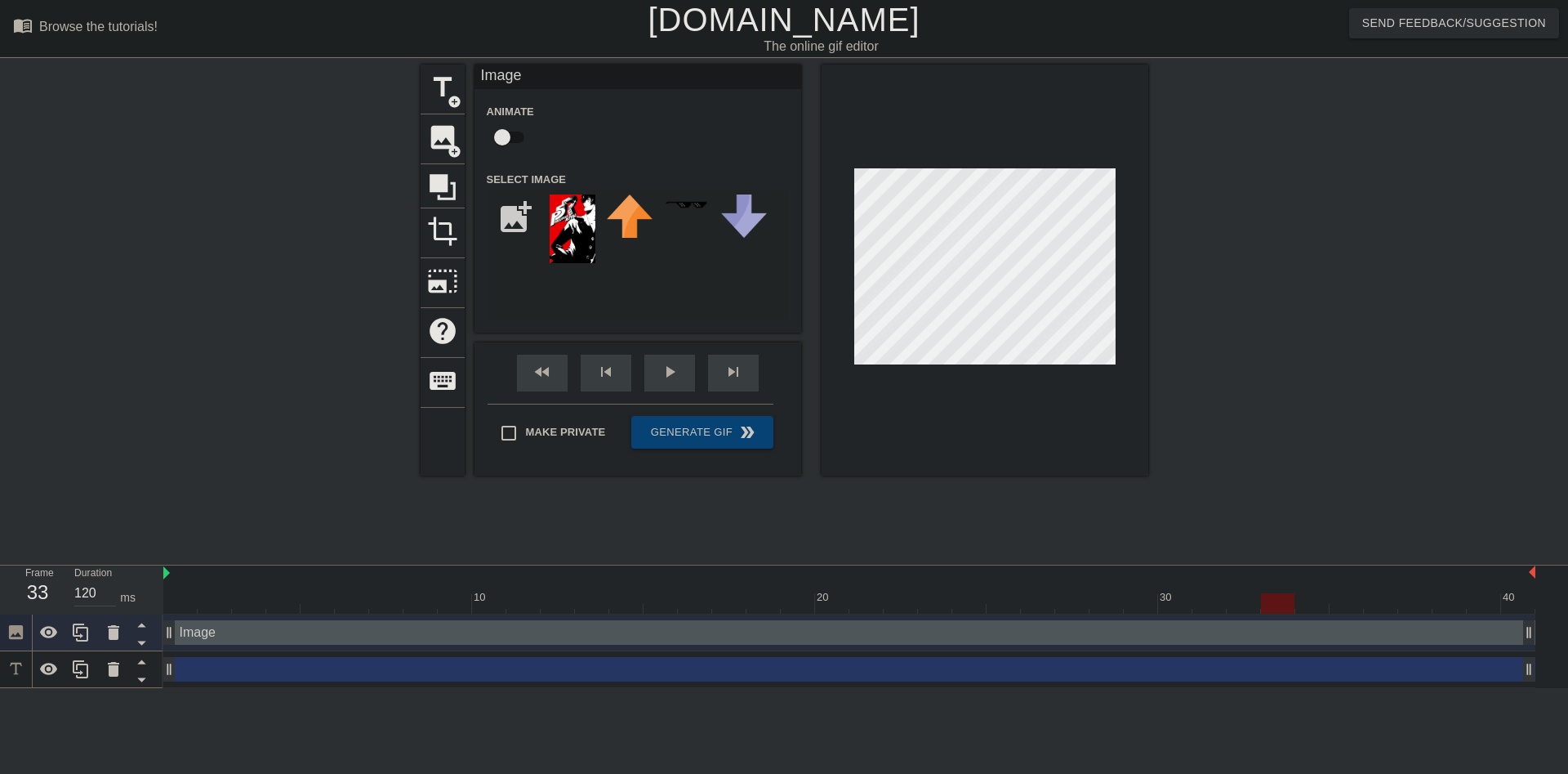
click at [1274, 593] on div at bounding box center [1277, 603] width 33 height 21
drag, startPoint x: 1285, startPoint y: 526, endPoint x: 1308, endPoint y: 530, distance: 23.3
click at [1308, 593] on div at bounding box center [1311, 603] width 33 height 21
drag, startPoint x: 1317, startPoint y: 515, endPoint x: 1340, endPoint y: 523, distance: 24.4
click at [1329, 593] on div at bounding box center [1311, 603] width 33 height 21
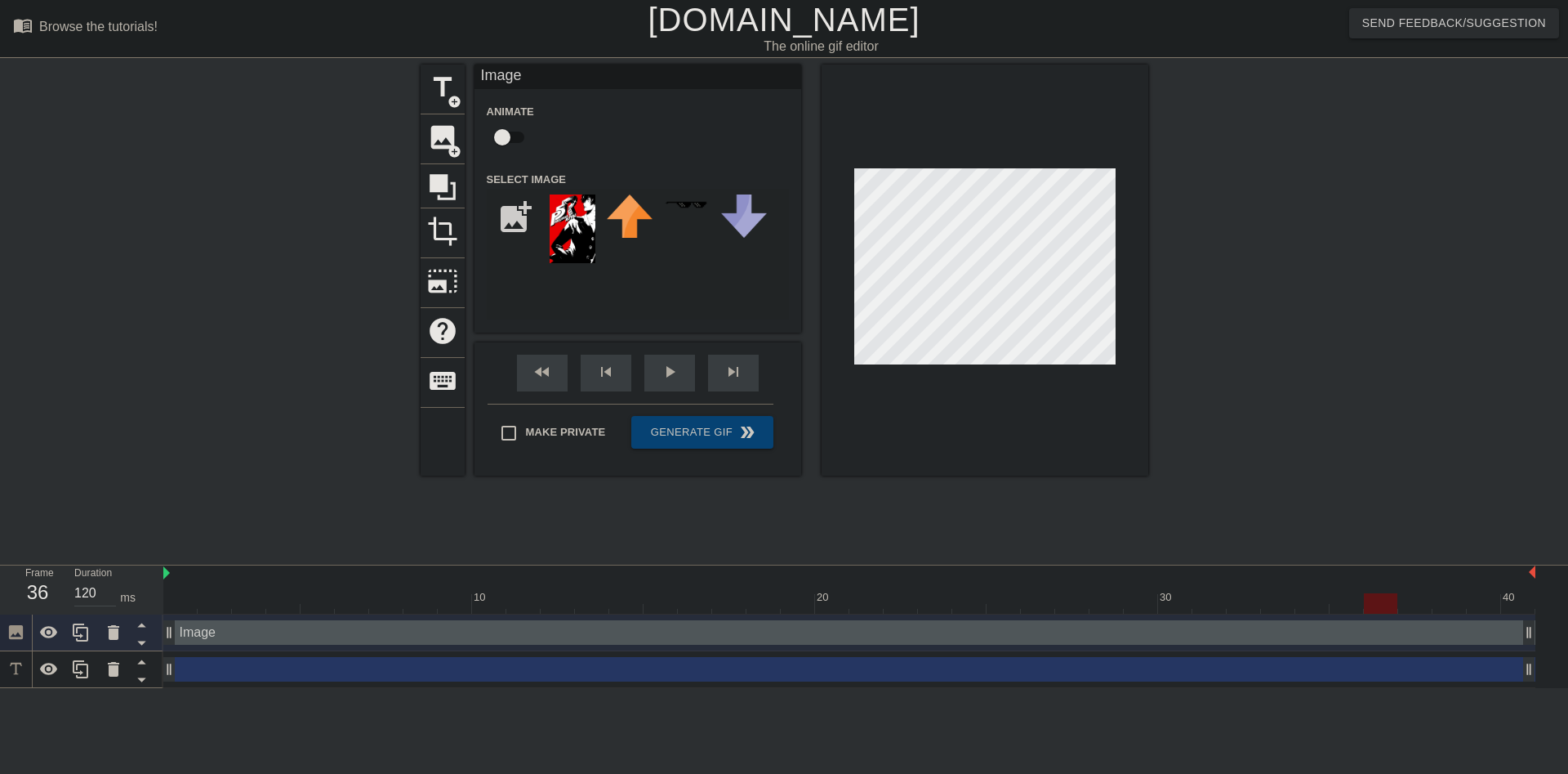
drag, startPoint x: 1340, startPoint y: 522, endPoint x: 1367, endPoint y: 529, distance: 27.9
click at [1367, 593] on div at bounding box center [1380, 603] width 33 height 21
drag, startPoint x: 1386, startPoint y: 522, endPoint x: 1408, endPoint y: 528, distance: 22.8
click at [1408, 593] on div at bounding box center [1414, 603] width 33 height 21
drag, startPoint x: 1424, startPoint y: 522, endPoint x: 1443, endPoint y: 525, distance: 19.2
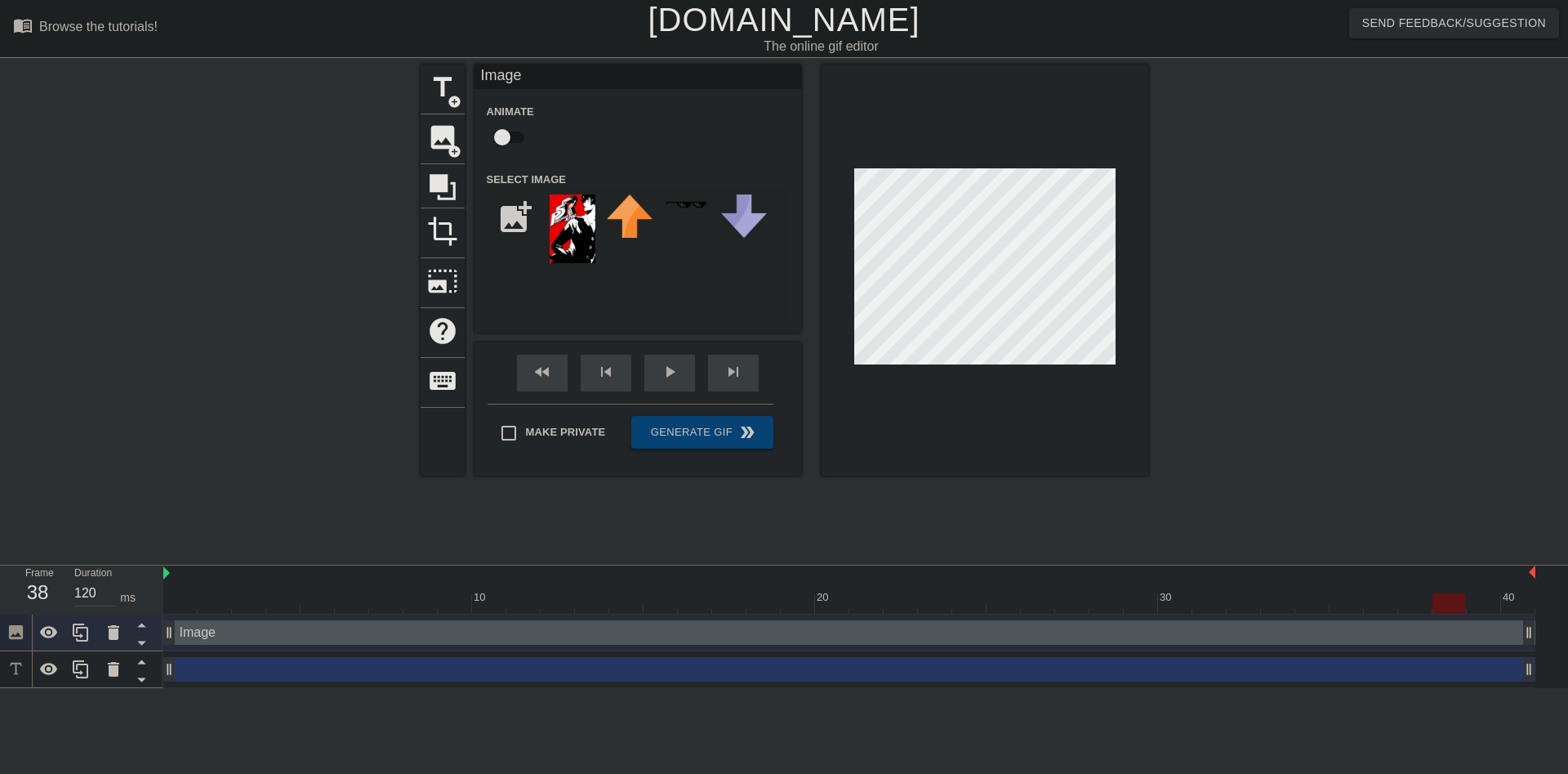
click at [1443, 593] on div at bounding box center [1449, 603] width 33 height 21
drag, startPoint x: 1451, startPoint y: 523, endPoint x: 1470, endPoint y: 528, distance: 19.6
click at [1470, 593] on div at bounding box center [1483, 603] width 33 height 21
drag, startPoint x: 1483, startPoint y: 521, endPoint x: 1515, endPoint y: 526, distance: 32.4
click at [1515, 593] on div at bounding box center [1517, 603] width 33 height 21
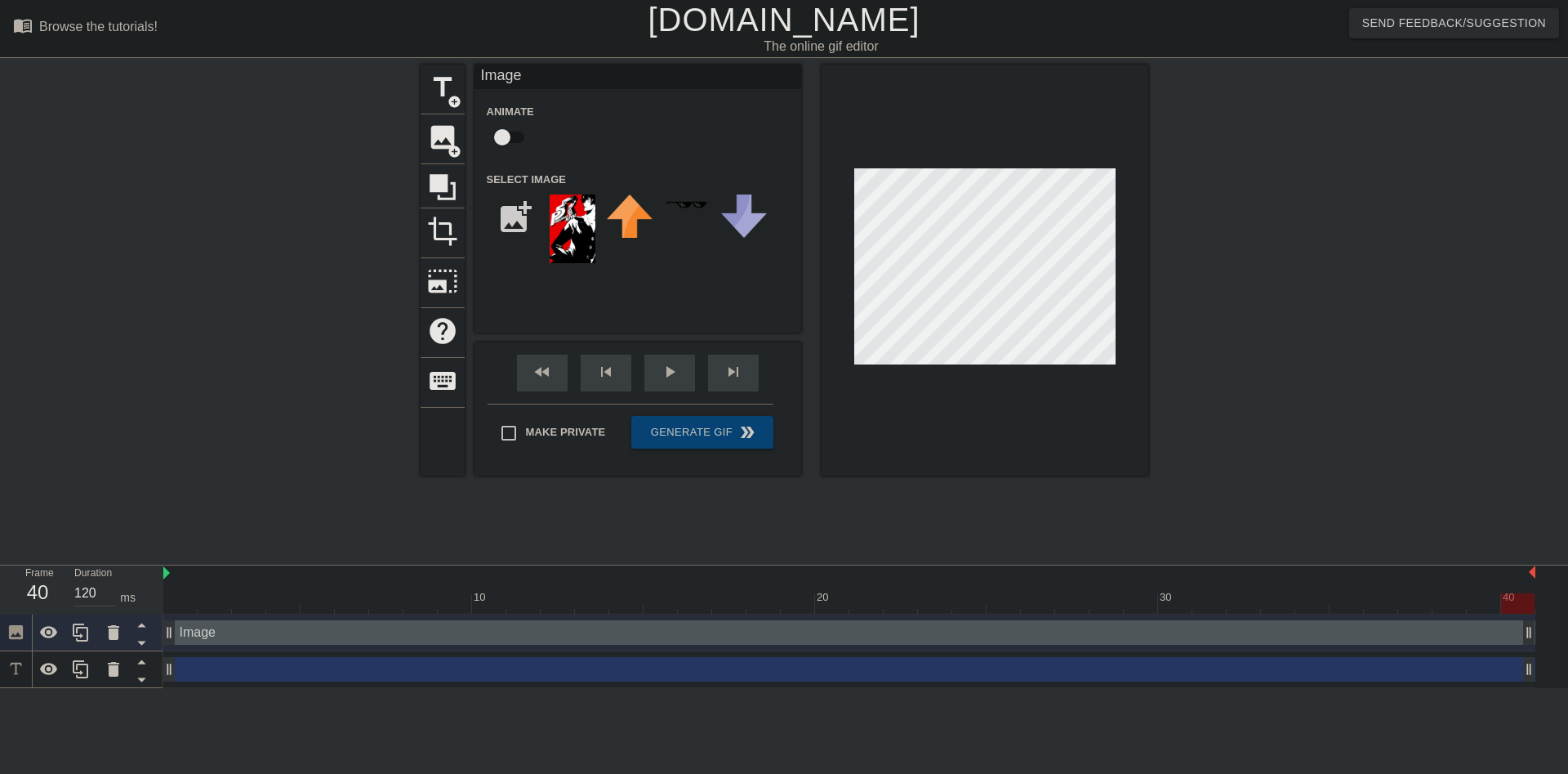
drag, startPoint x: 1507, startPoint y: 517, endPoint x: 1545, endPoint y: 525, distance: 38.8
click at [1542, 565] on div "10 20 30 40 Image drag_handle drag_handle drag_handle drag_handle" at bounding box center [866, 626] width 1405 height 122
click at [176, 593] on div at bounding box center [848, 603] width 1372 height 21
click at [709, 427] on div "Make Private Generate Gif double_arrow" at bounding box center [630, 436] width 286 height 64
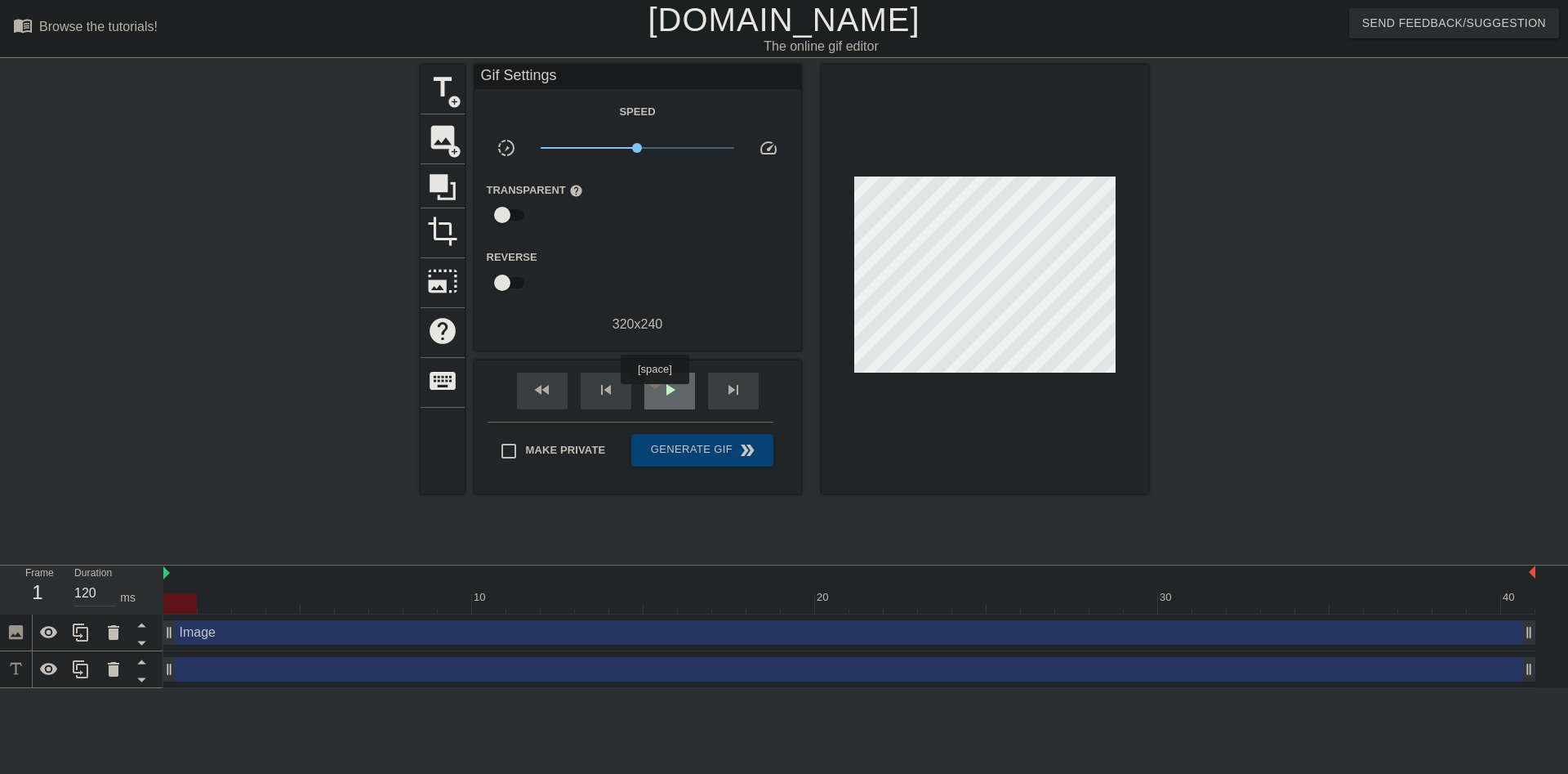
click at [660, 396] on span "play_arrow" at bounding box center [669, 390] width 20 height 20
click at [660, 389] on span "pause" at bounding box center [669, 390] width 20 height 20
drag, startPoint x: 528, startPoint y: 543, endPoint x: 190, endPoint y: 546, distance: 338.0
click at [190, 593] on div at bounding box center [179, 603] width 33 height 21
click at [181, 593] on div at bounding box center [179, 603] width 33 height 21
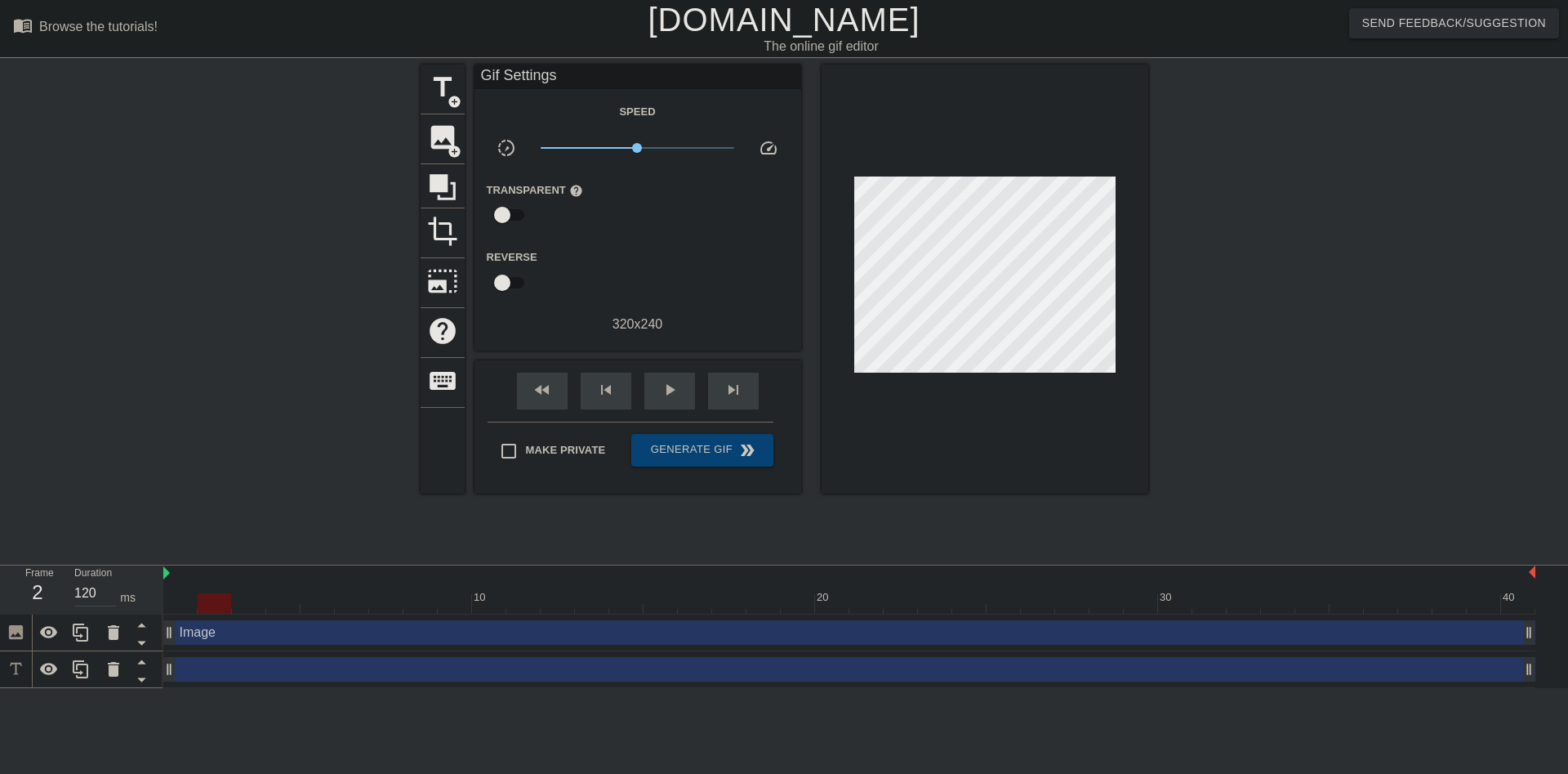
drag, startPoint x: 177, startPoint y: 544, endPoint x: 210, endPoint y: 544, distance: 33.0
click at [210, 593] on div at bounding box center [213, 603] width 33 height 21
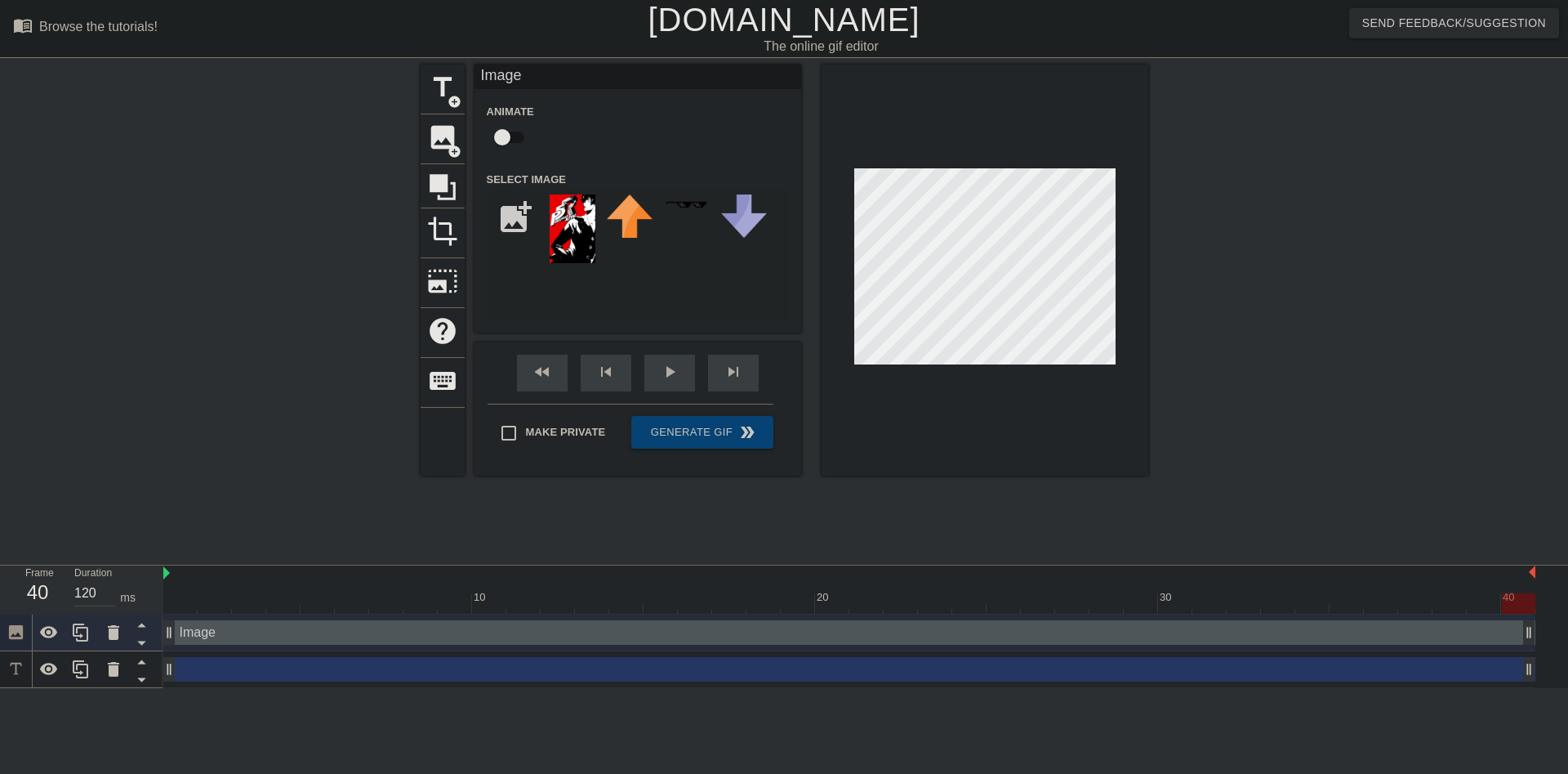
drag, startPoint x: 212, startPoint y: 526, endPoint x: 1682, endPoint y: 506, distance: 1470.1
click at [428, 593] on div at bounding box center [848, 603] width 1372 height 21
drag, startPoint x: 428, startPoint y: 529, endPoint x: 125, endPoint y: 560, distance: 304.6
click at [125, 565] on div "Frame 1 Duration 120 ms 10 20 30 40 Image drag_handle drag_handle drag_handle d…" at bounding box center [784, 626] width 1568 height 122
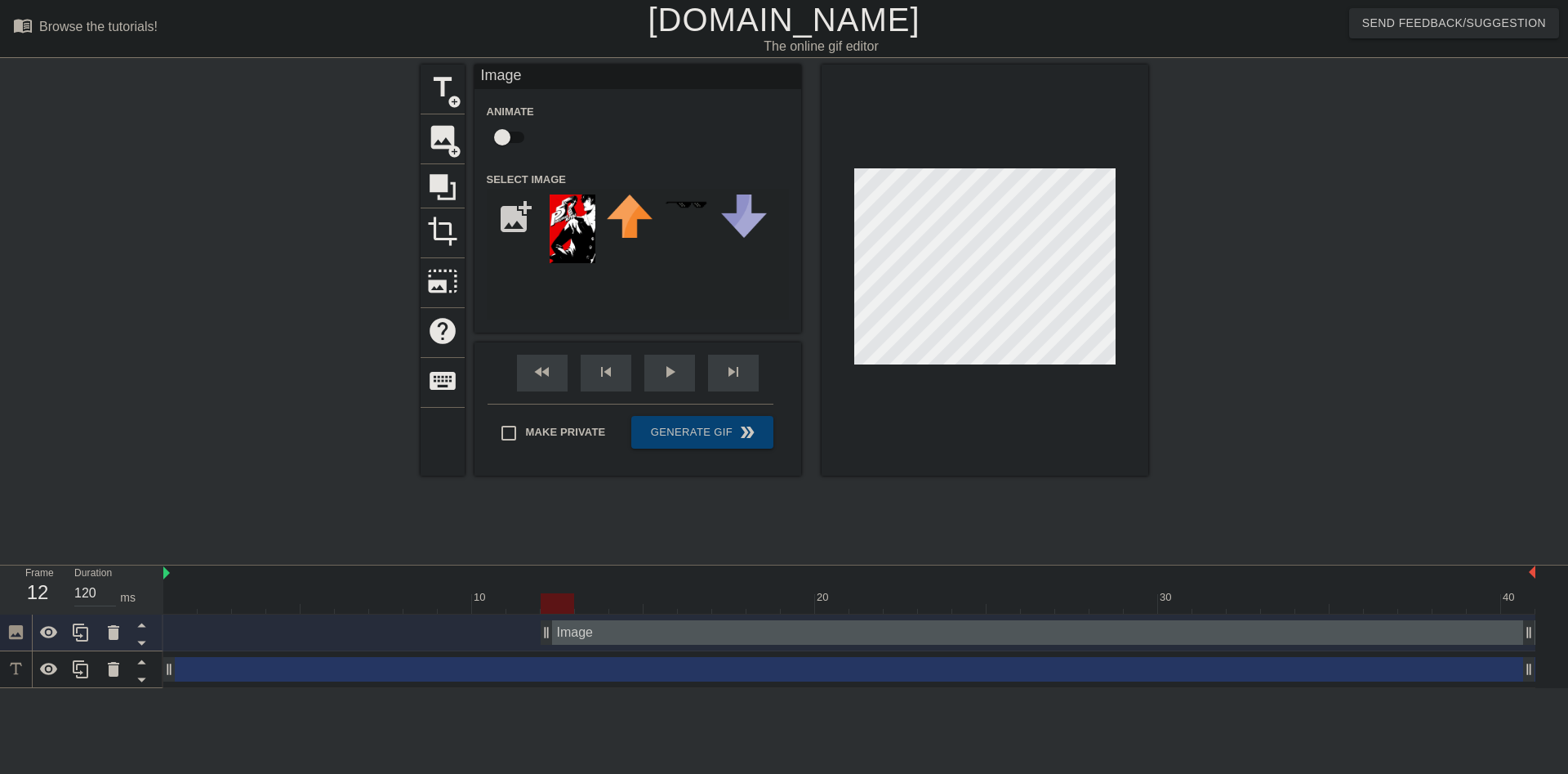
drag, startPoint x: 170, startPoint y: 552, endPoint x: 558, endPoint y: 529, distance: 388.7
click at [558, 565] on div "10 20 30 40 Image drag_handle drag_handle drag_handle drag_handle" at bounding box center [866, 626] width 1405 height 122
drag, startPoint x: 561, startPoint y: 522, endPoint x: 138, endPoint y: 544, distance: 423.6
click at [133, 565] on div "Frame 2 Duration 120 ms 10 20 30 40 Image drag_handle drag_handle drag_handle d…" at bounding box center [784, 626] width 1568 height 122
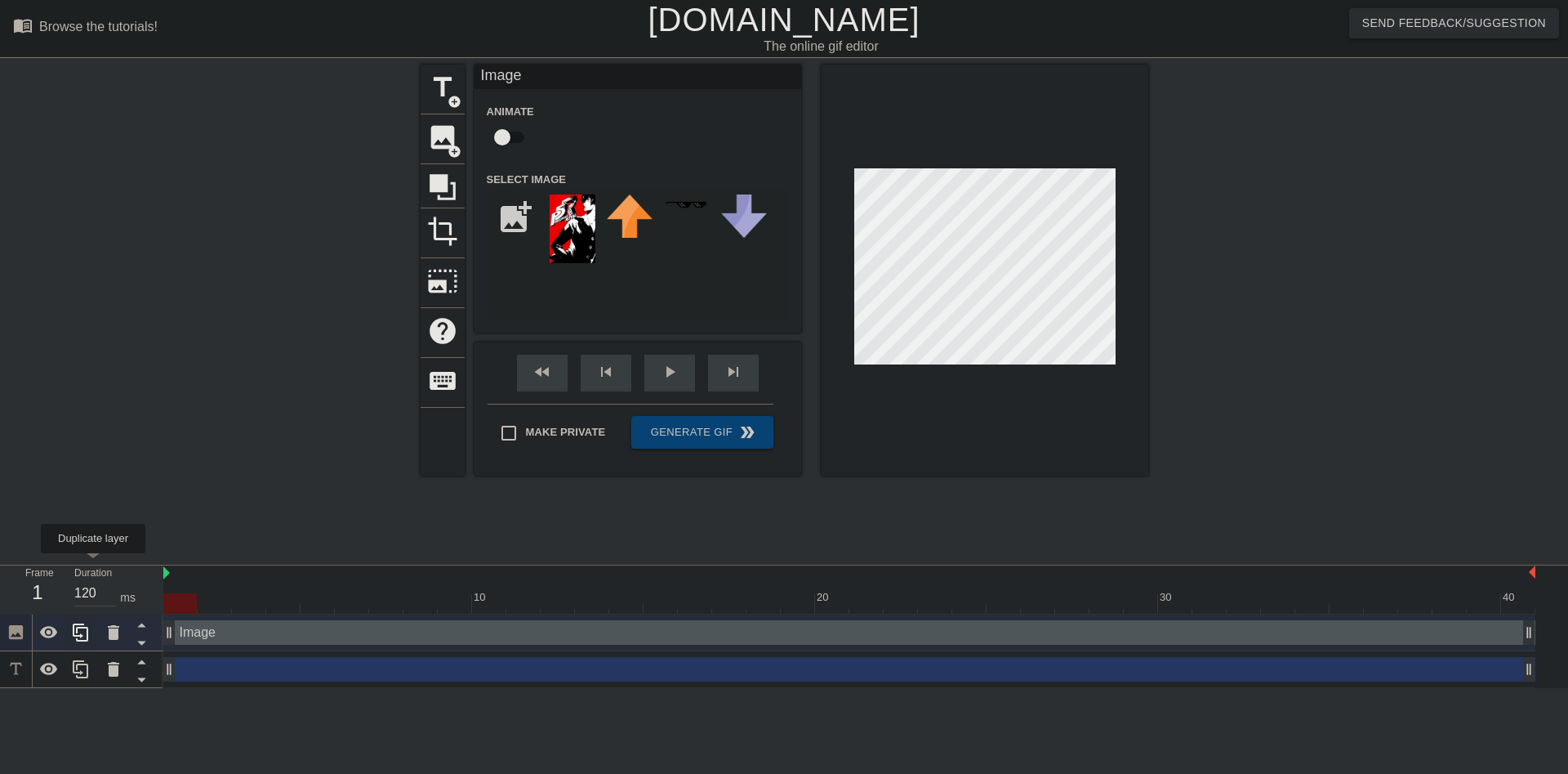
drag, startPoint x: 544, startPoint y: 554, endPoint x: 88, endPoint y: 564, distance: 456.1
click at [92, 565] on div "Frame 1 Duration 120 ms 10 20 30 40 Image drag_handle drag_handle drag_handle d…" at bounding box center [784, 626] width 1568 height 122
